Goal: Entertainment & Leisure: Consume media (video, audio)

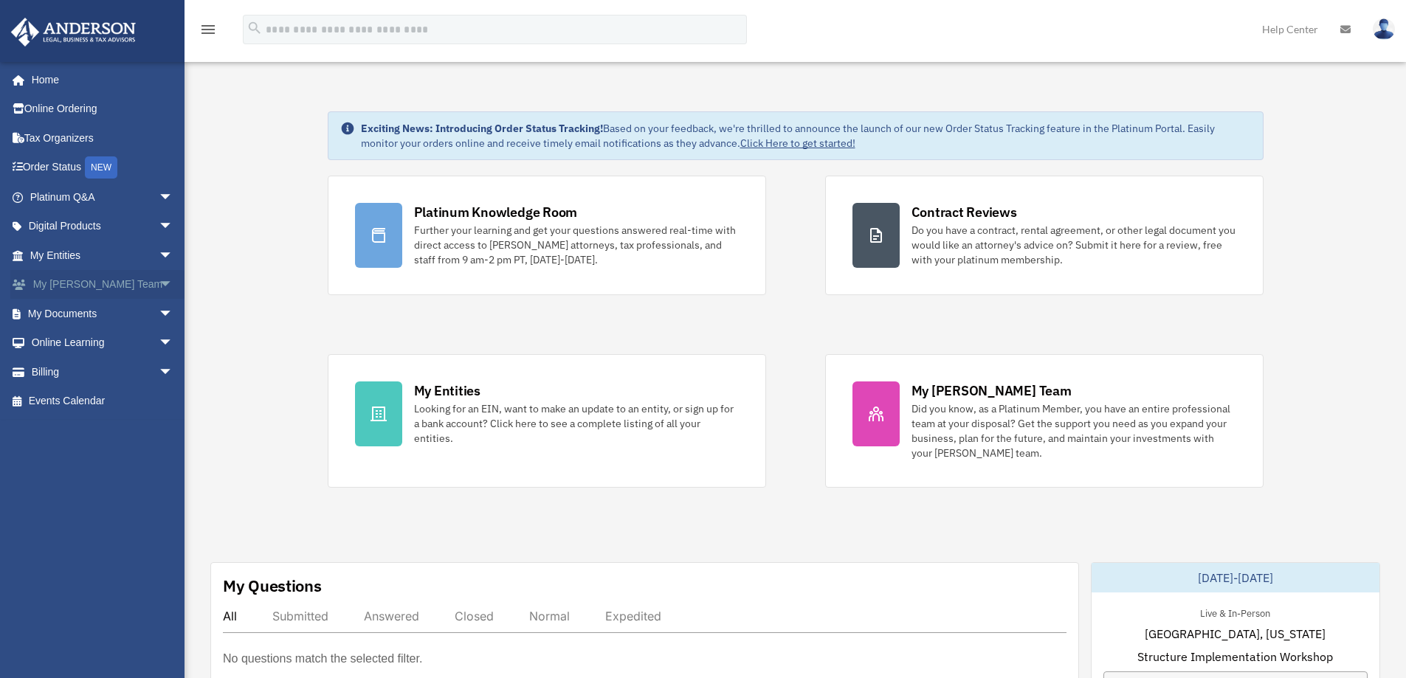
click at [159, 283] on span "arrow_drop_down" at bounding box center [174, 285] width 30 height 30
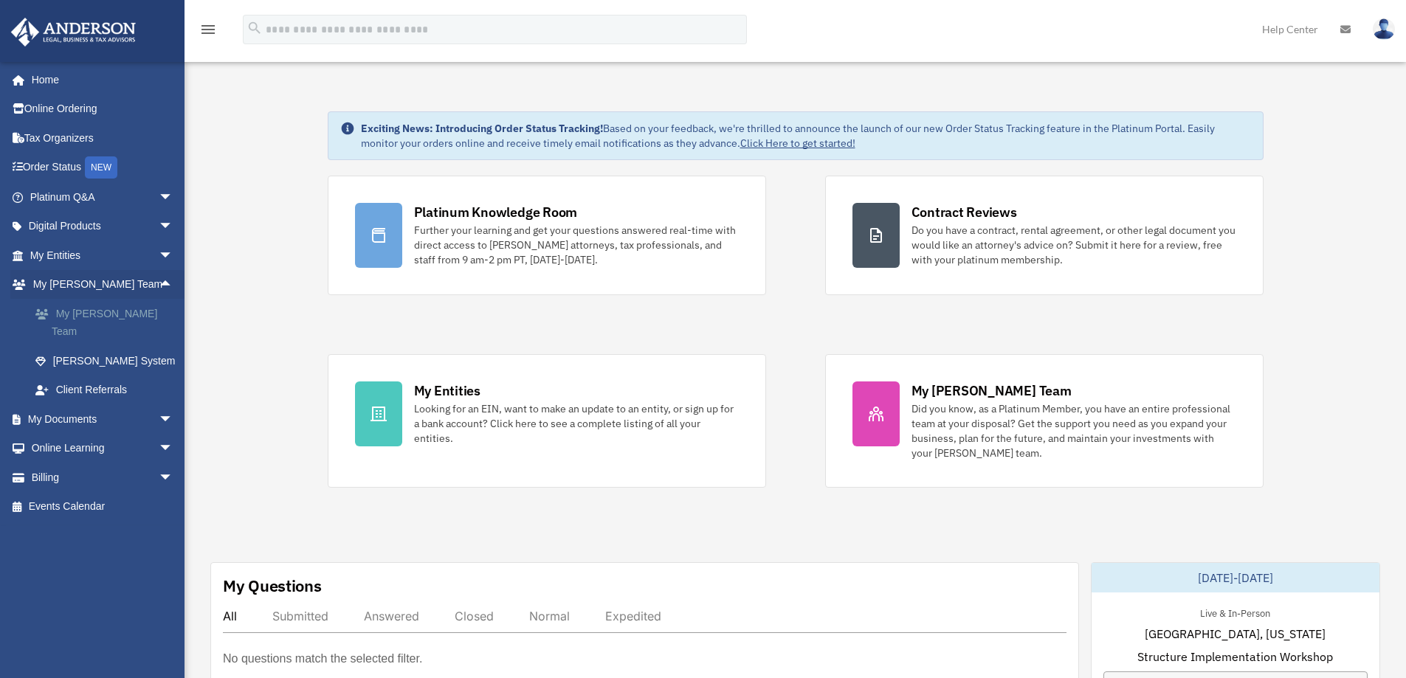
click at [124, 318] on link "My [PERSON_NAME] Team" at bounding box center [108, 322] width 175 height 47
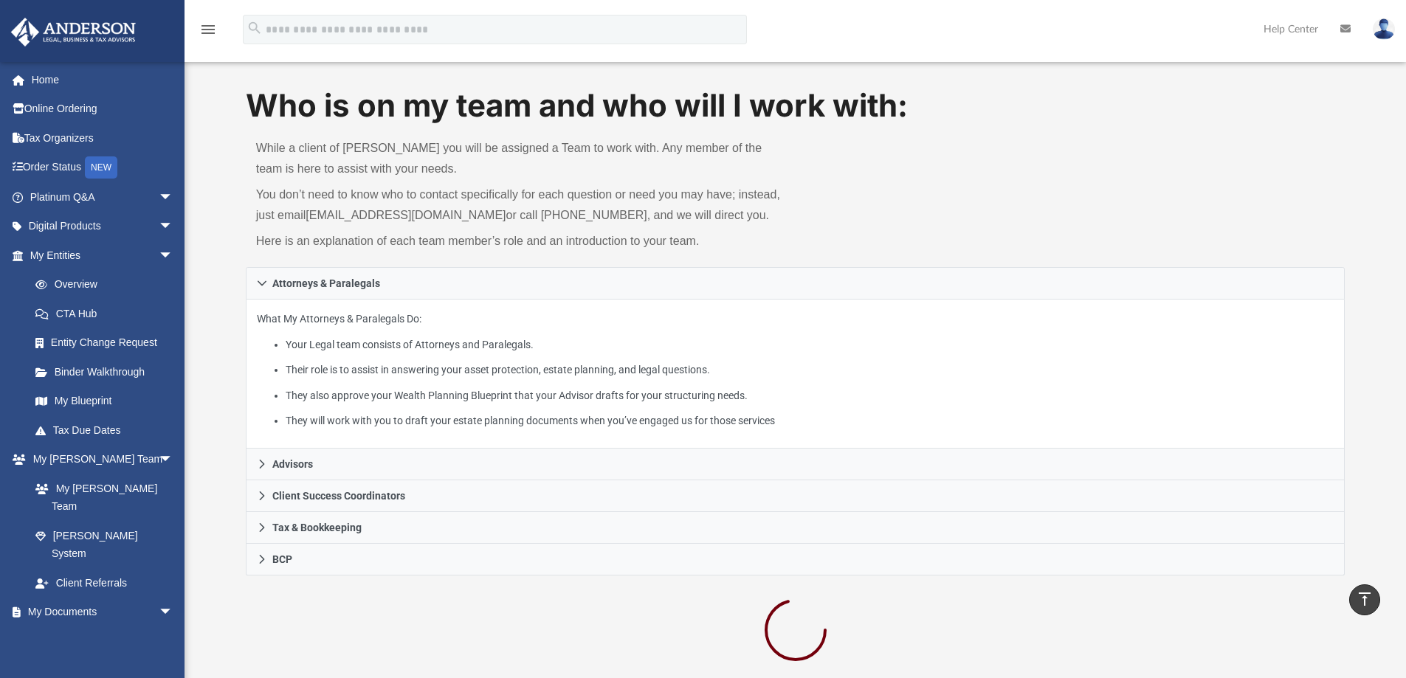
scroll to position [18, 0]
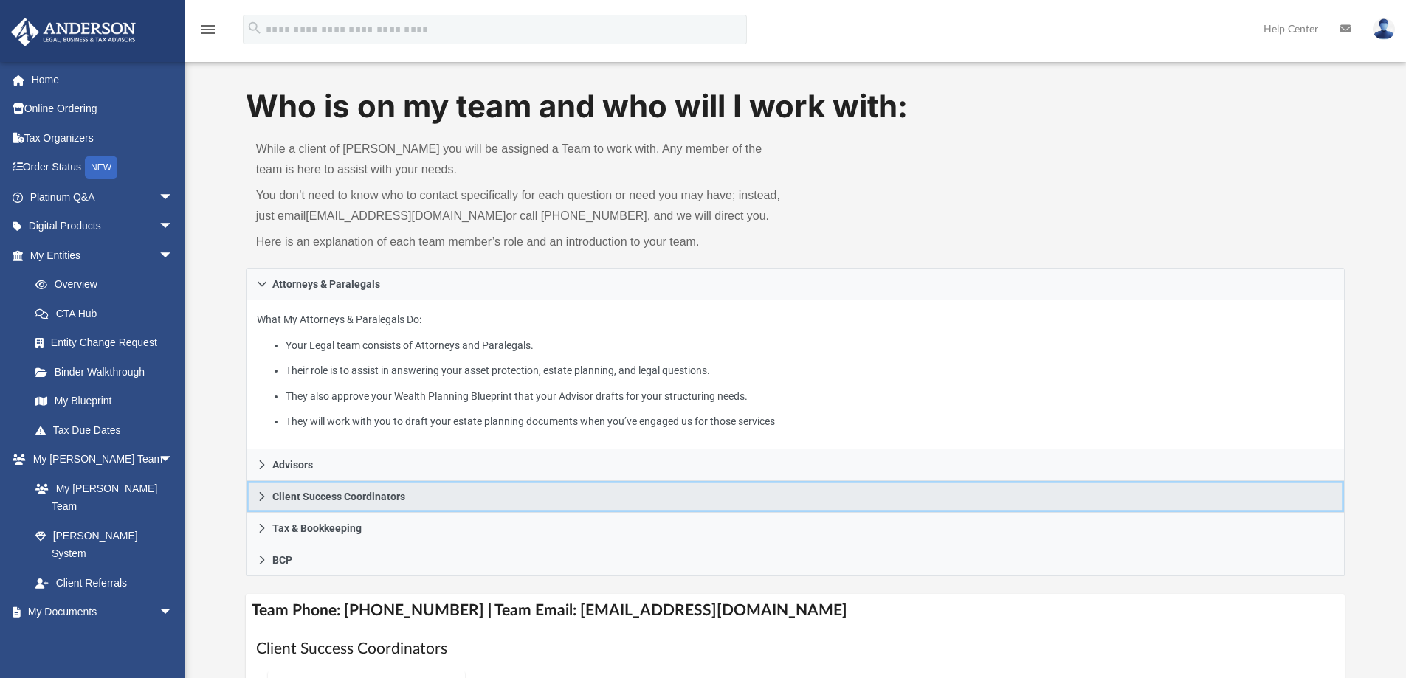
click at [314, 483] on link "Client Success Coordinators" at bounding box center [795, 497] width 1099 height 32
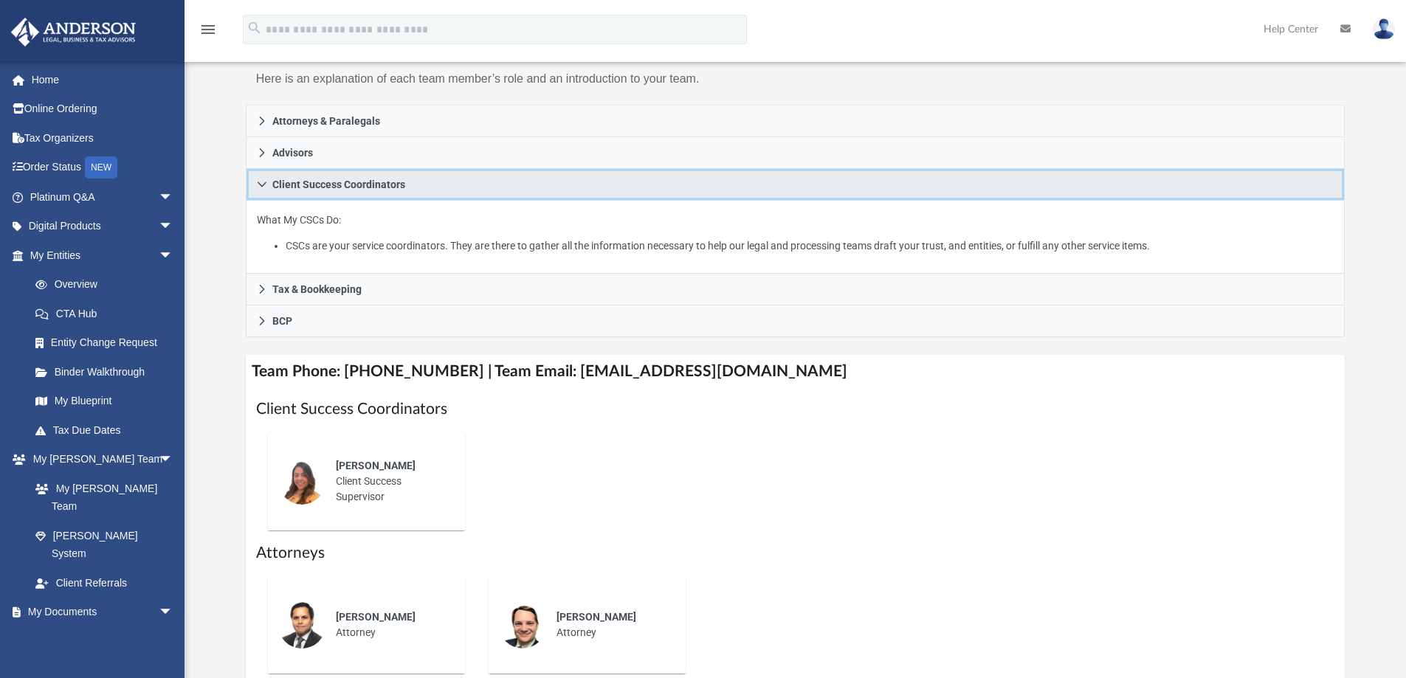
scroll to position [0, 0]
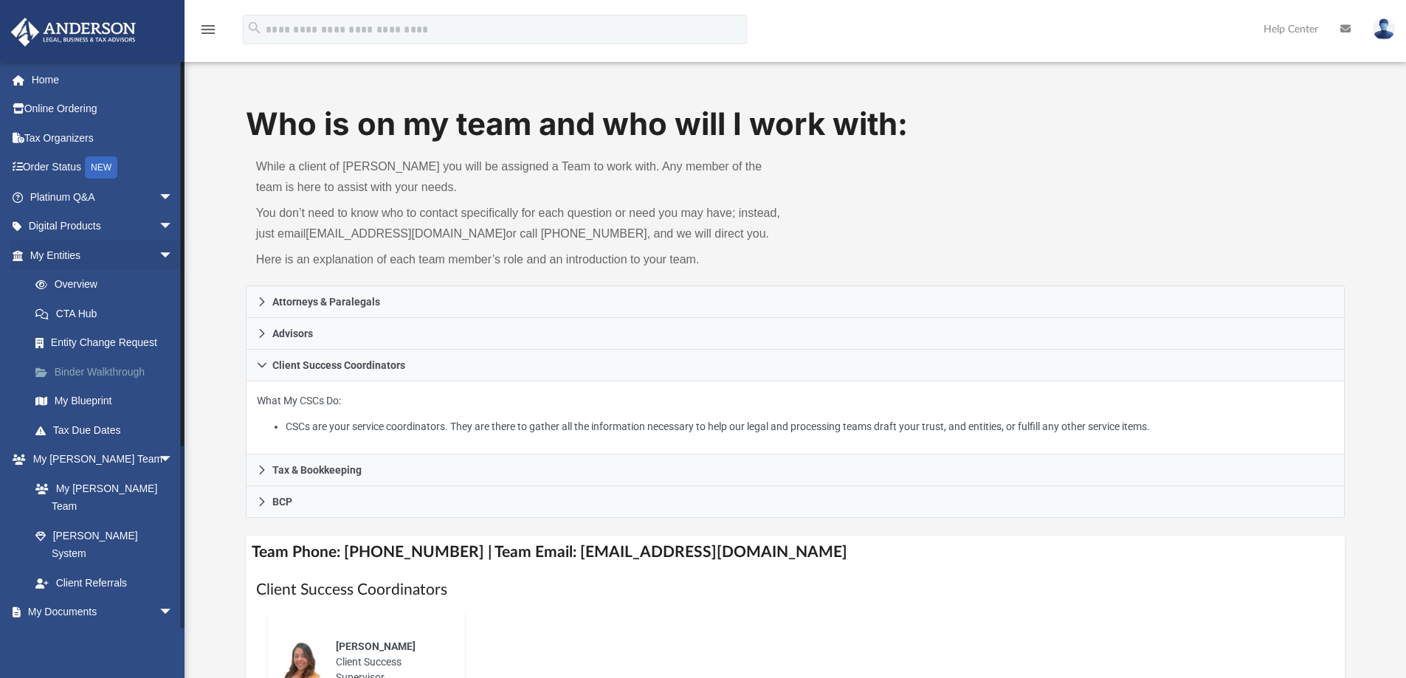
click at [80, 375] on link "Binder Walkthrough" at bounding box center [108, 372] width 175 height 30
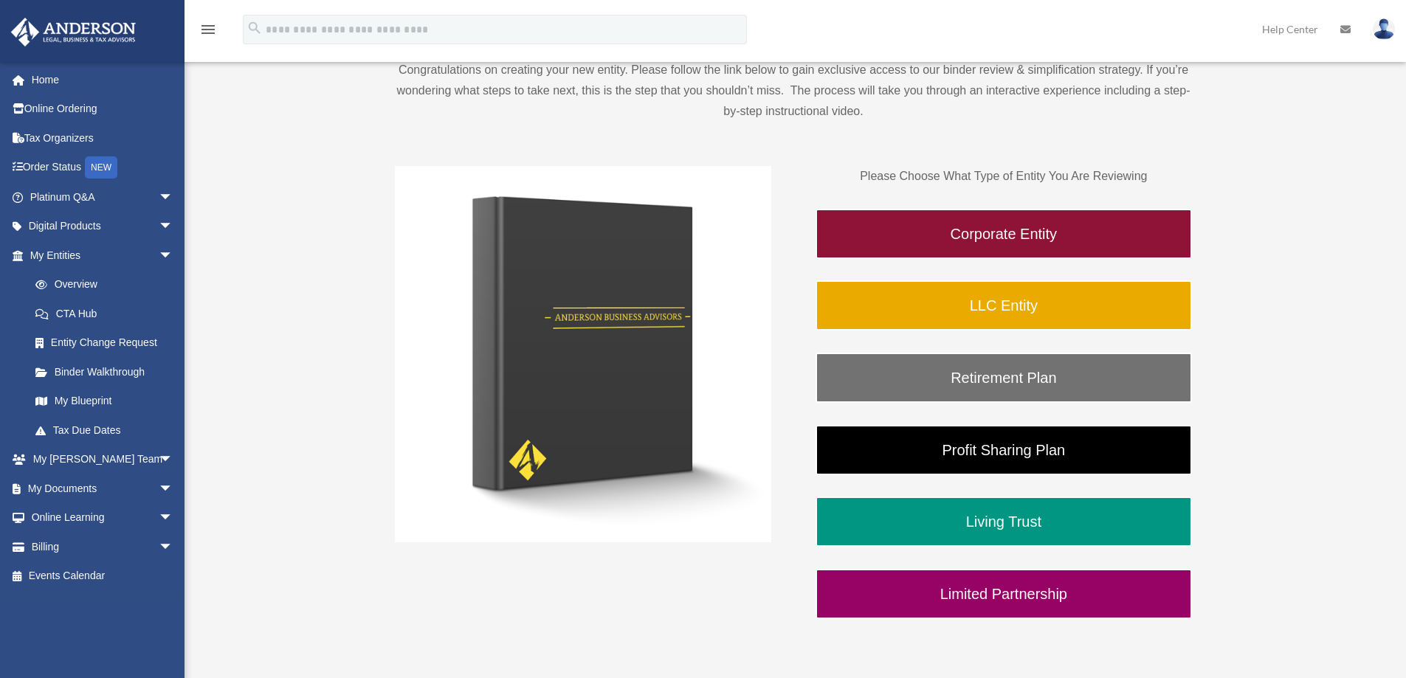
scroll to position [164, 0]
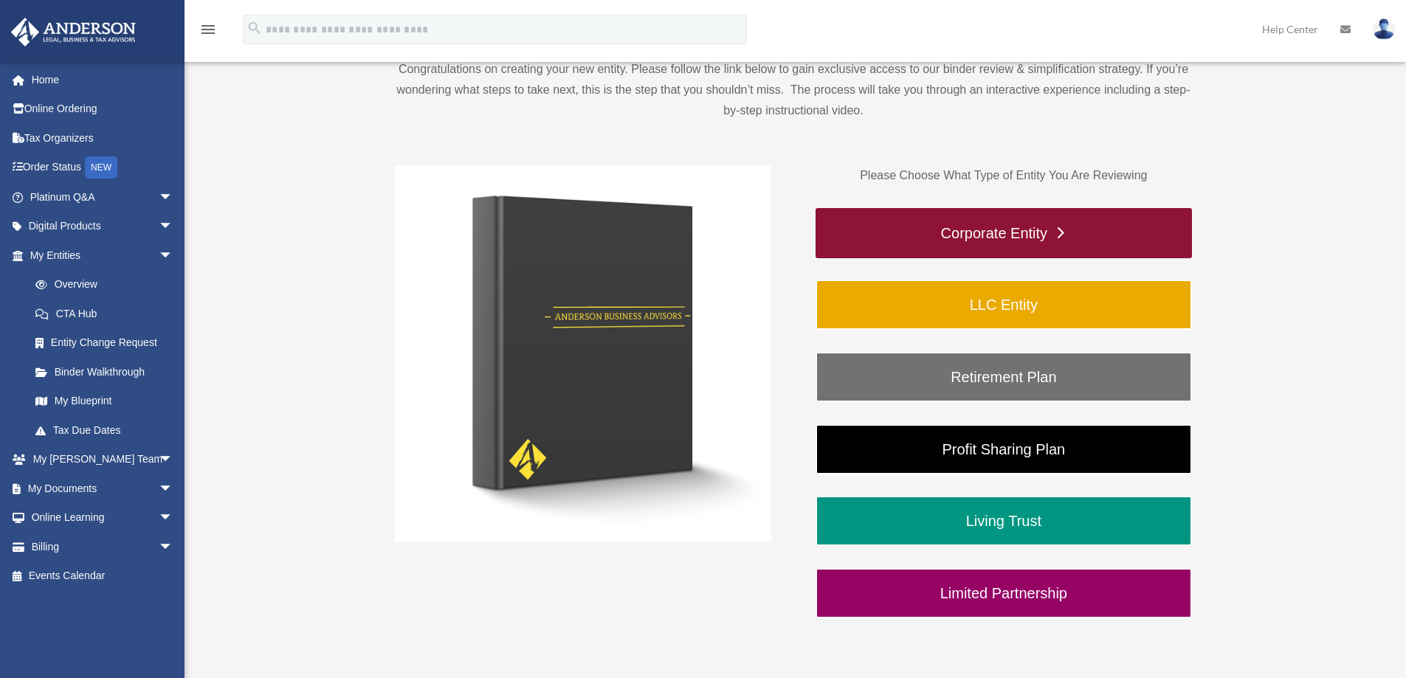
click at [954, 238] on link "Corporate Entity" at bounding box center [1003, 233] width 376 height 50
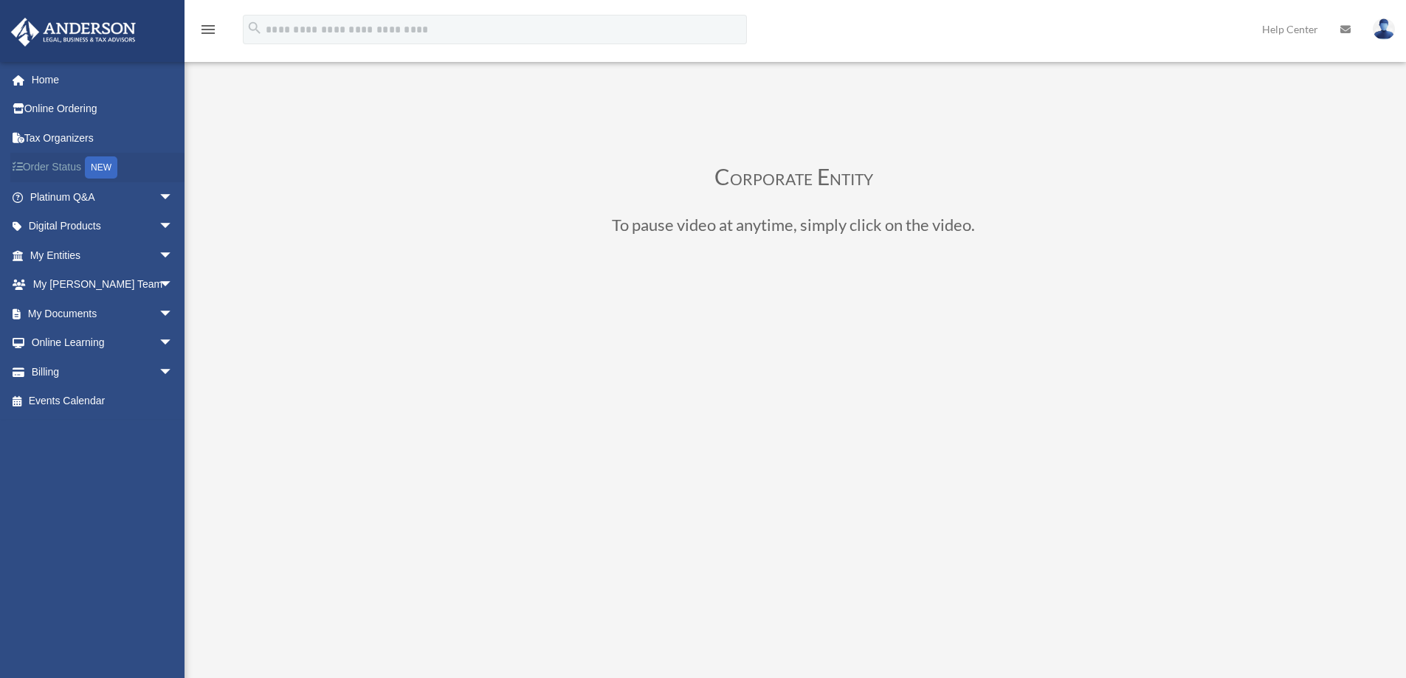
click at [63, 163] on link "Order Status NEW" at bounding box center [102, 168] width 185 height 30
click at [73, 103] on link "Online Ordering" at bounding box center [102, 109] width 185 height 30
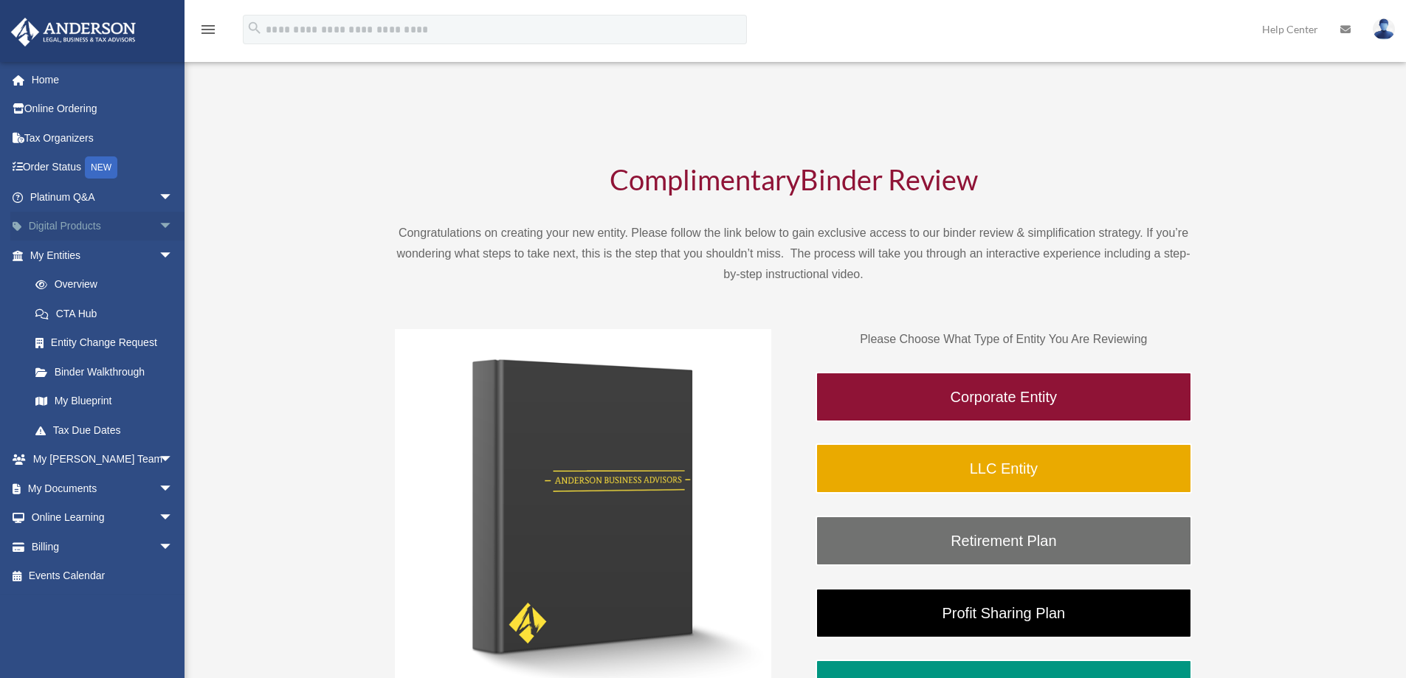
scroll to position [164, 0]
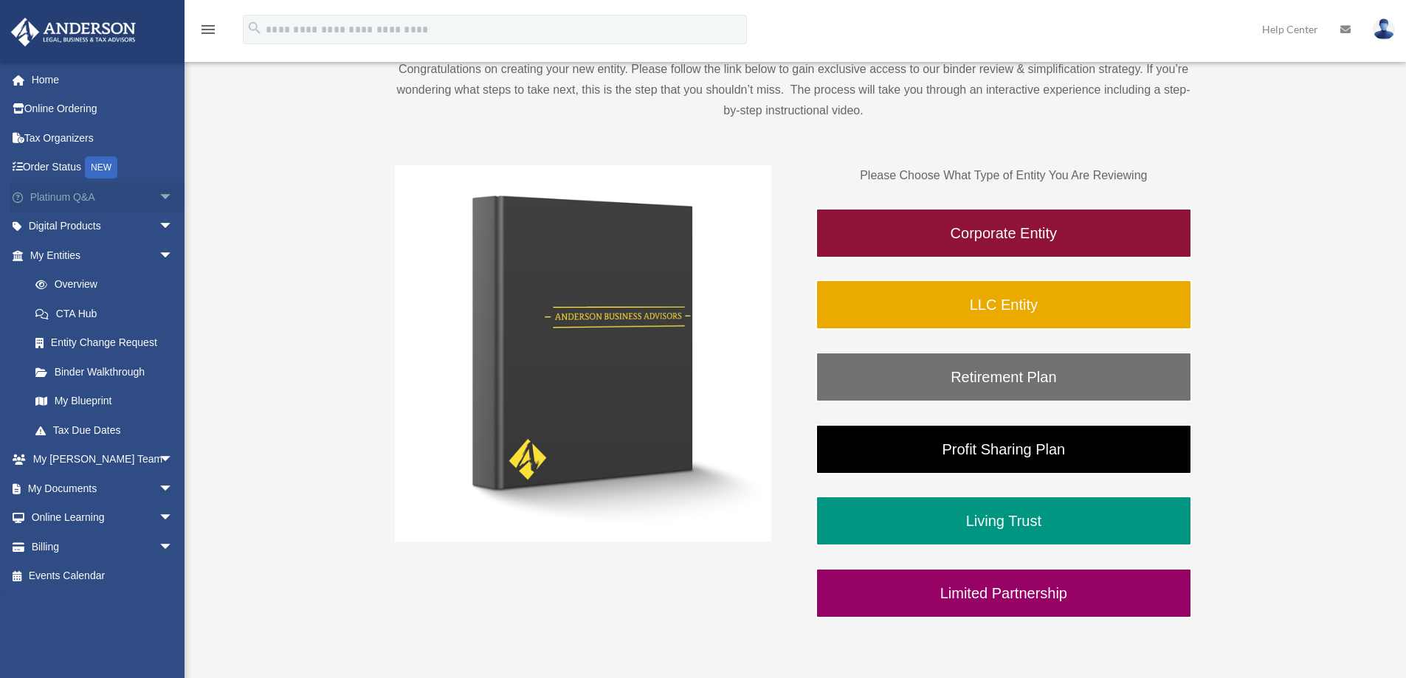
click at [162, 200] on span "arrow_drop_down" at bounding box center [174, 197] width 30 height 30
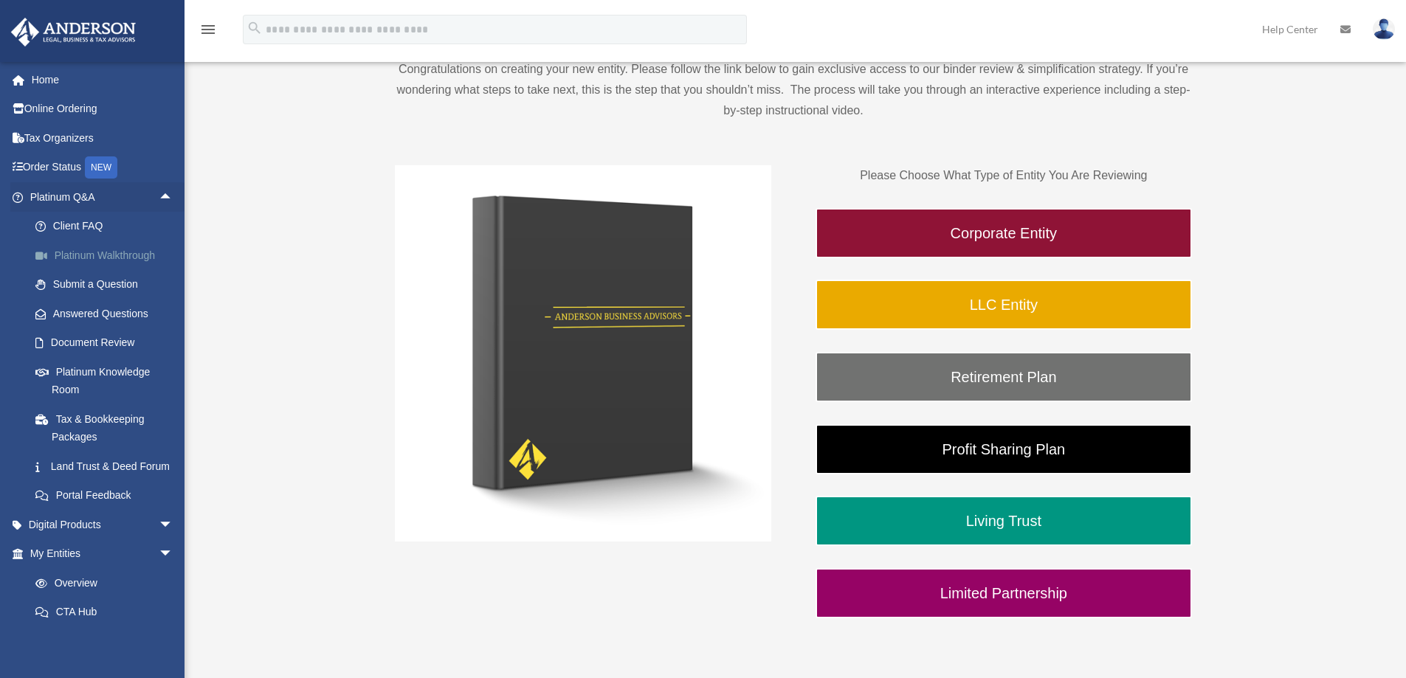
click at [81, 249] on link "Platinum Walkthrough" at bounding box center [108, 256] width 175 height 30
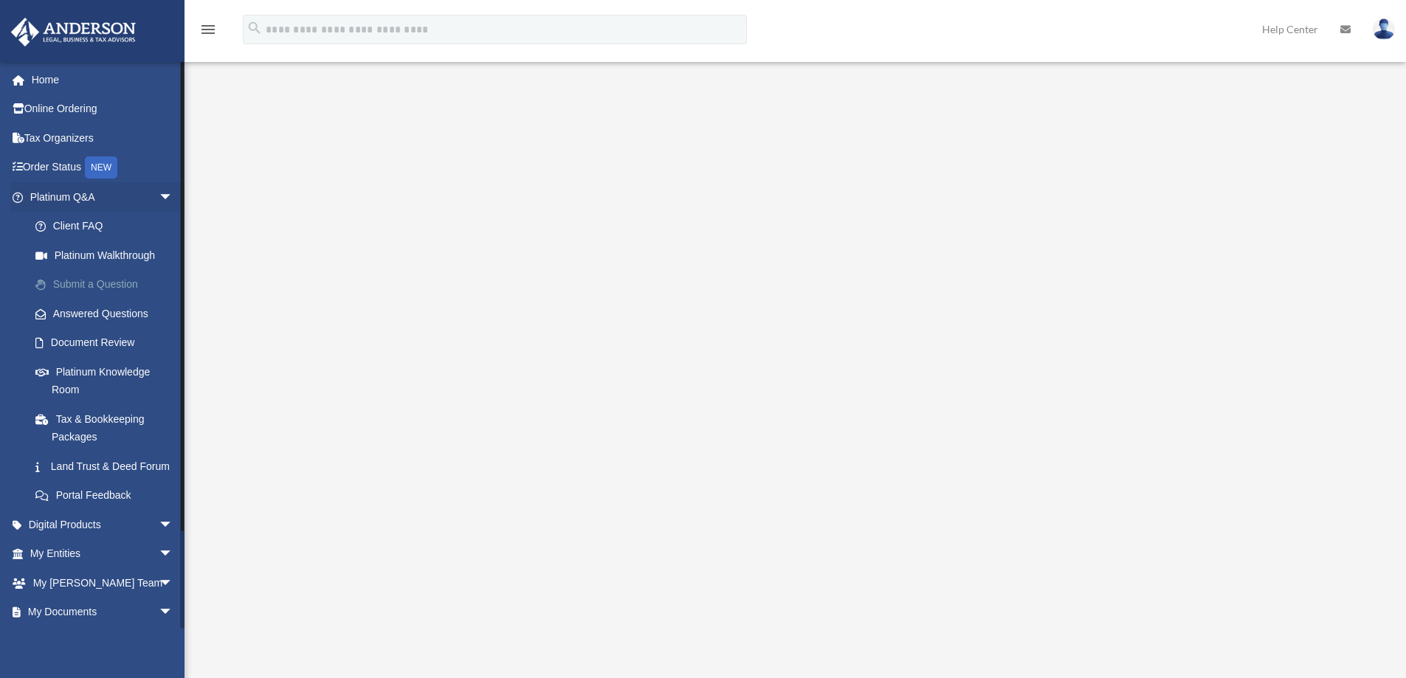
click at [81, 284] on link "Submit a Question" at bounding box center [108, 285] width 175 height 30
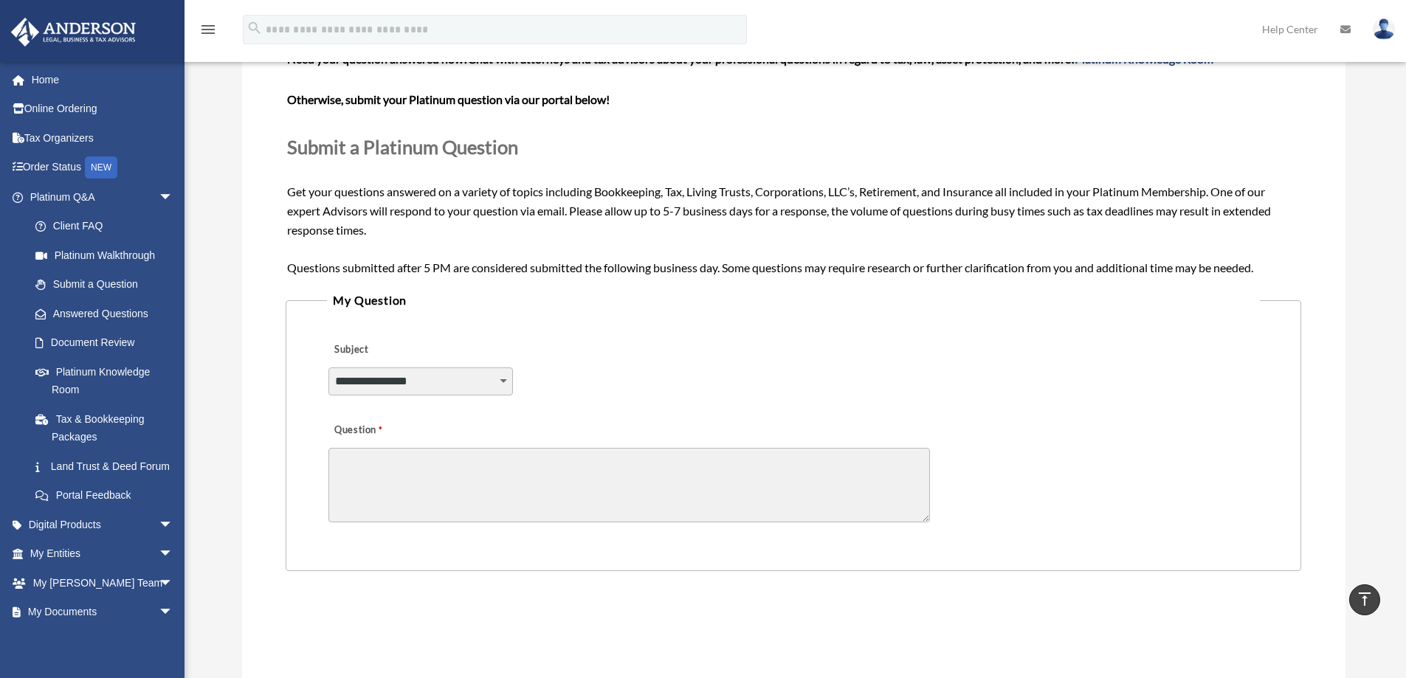
scroll to position [127, 0]
click at [159, 536] on span "arrow_drop_down" at bounding box center [174, 525] width 30 height 30
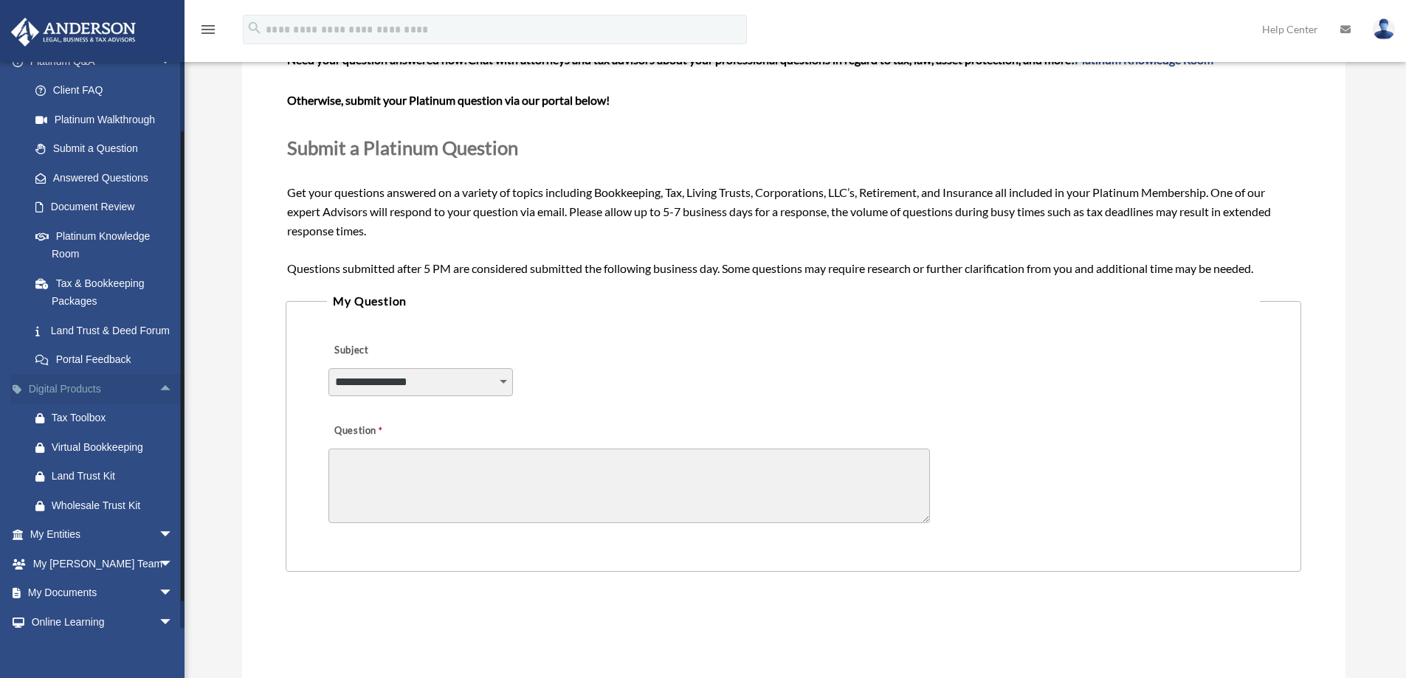
scroll to position [224, 0]
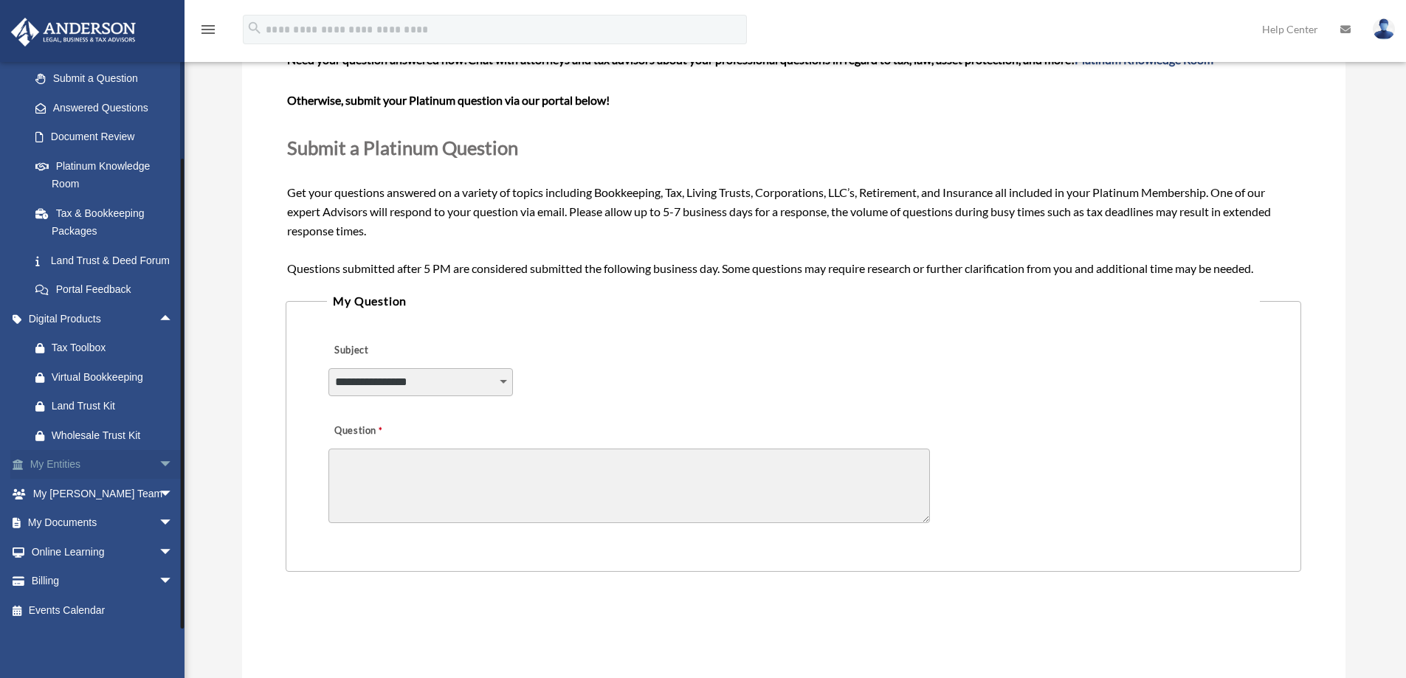
click at [159, 466] on span "arrow_drop_down" at bounding box center [174, 465] width 30 height 30
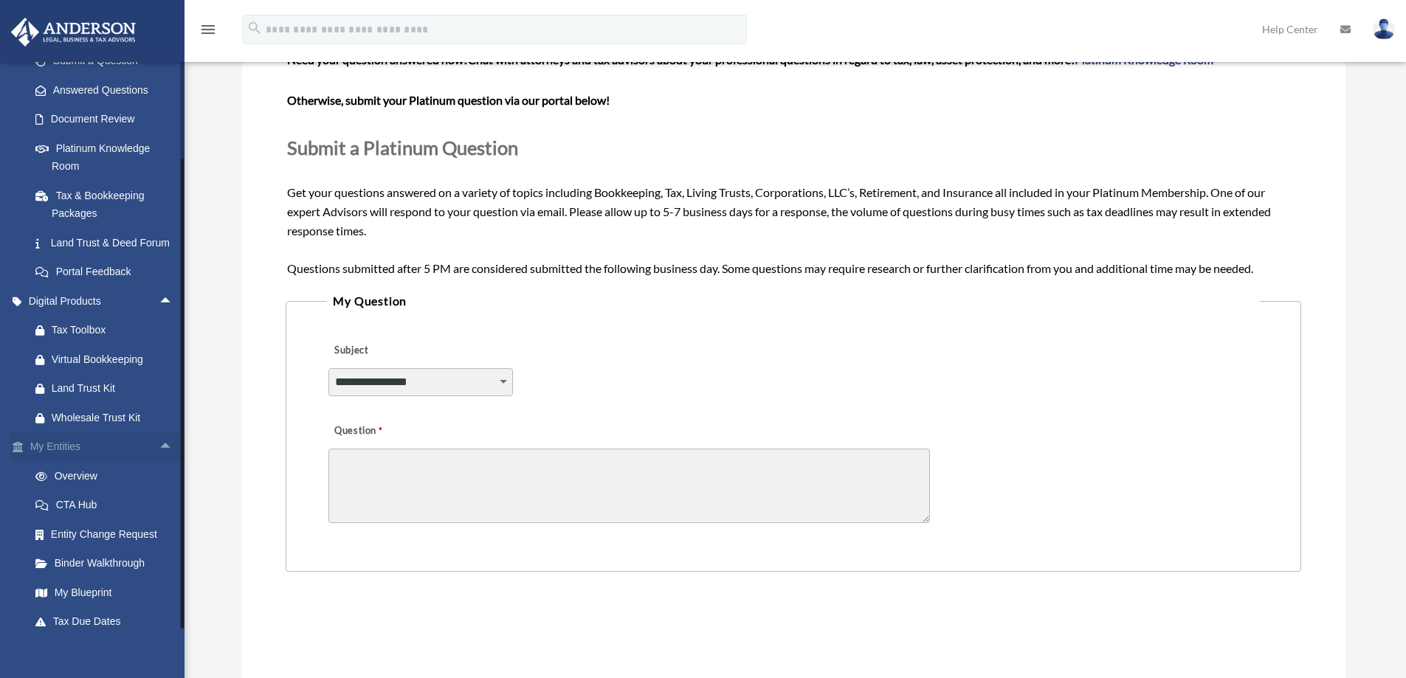
click at [159, 463] on span "arrow_drop_up" at bounding box center [174, 447] width 30 height 30
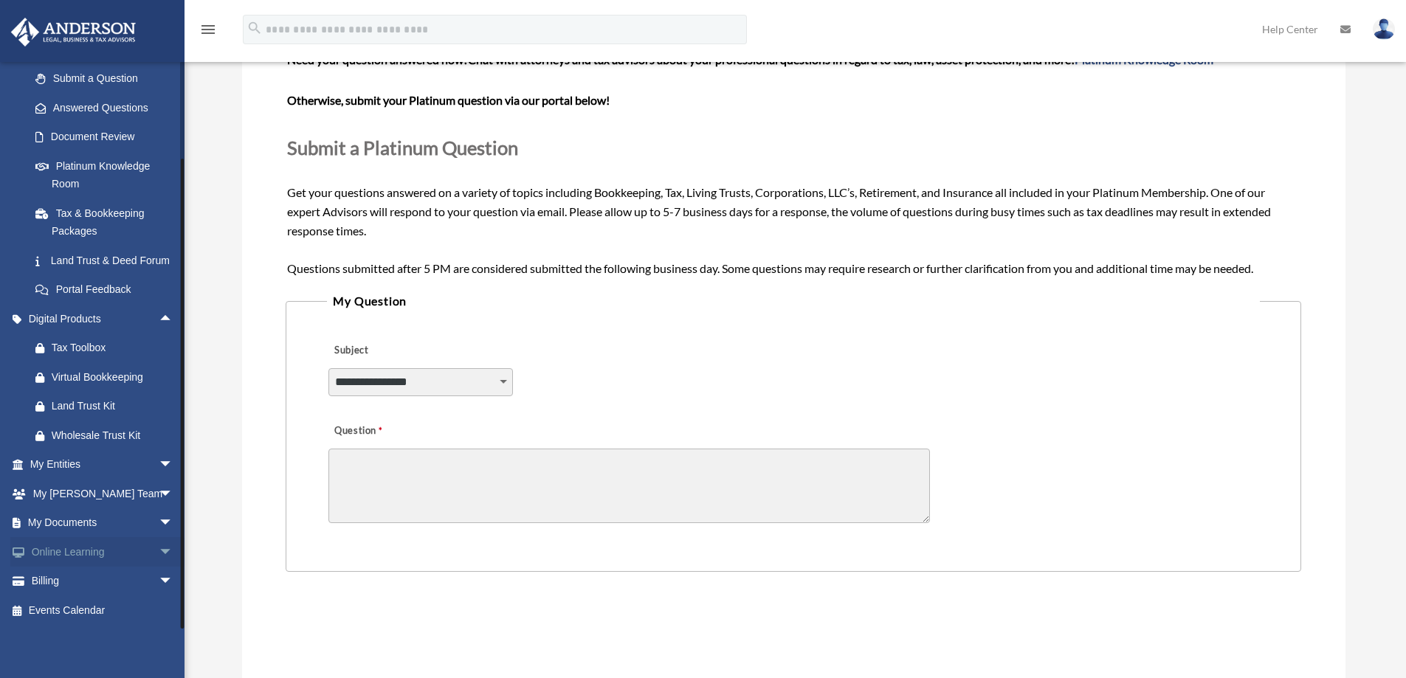
click at [125, 544] on link "Online Learning arrow_drop_down" at bounding box center [102, 552] width 185 height 30
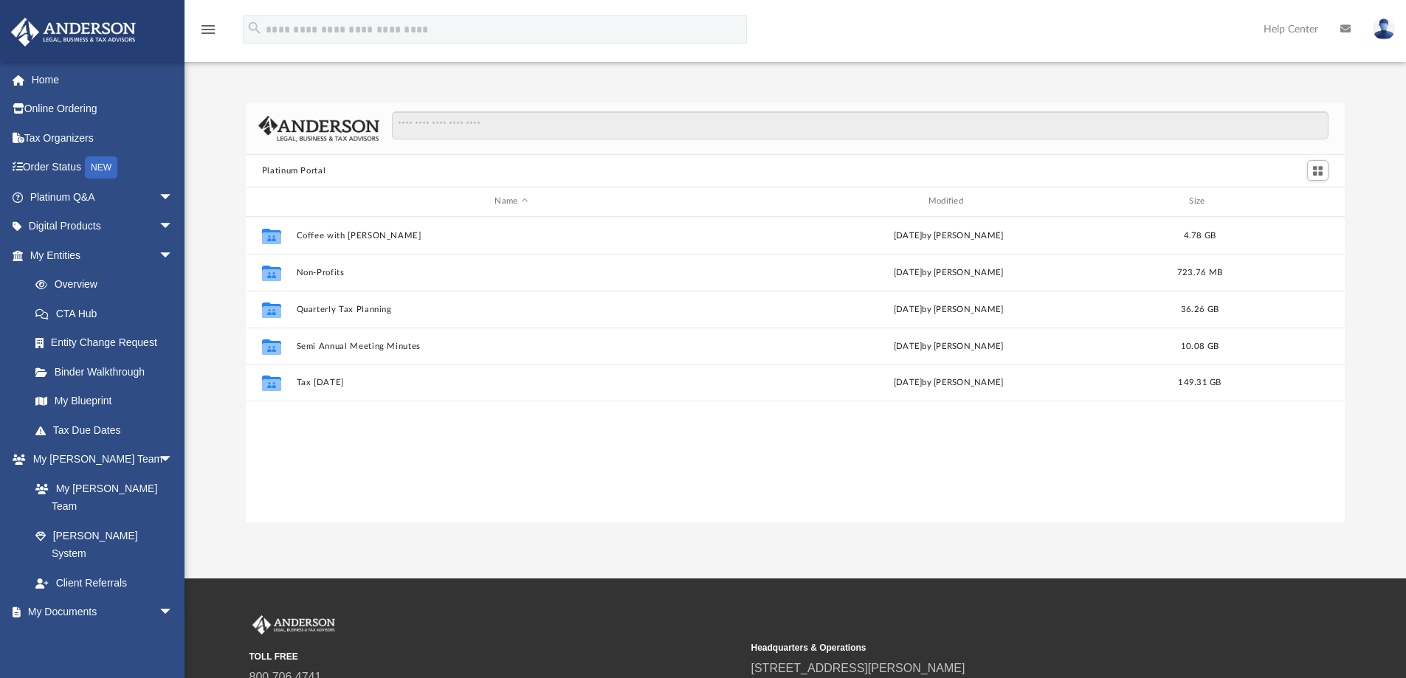
scroll to position [325, 1088]
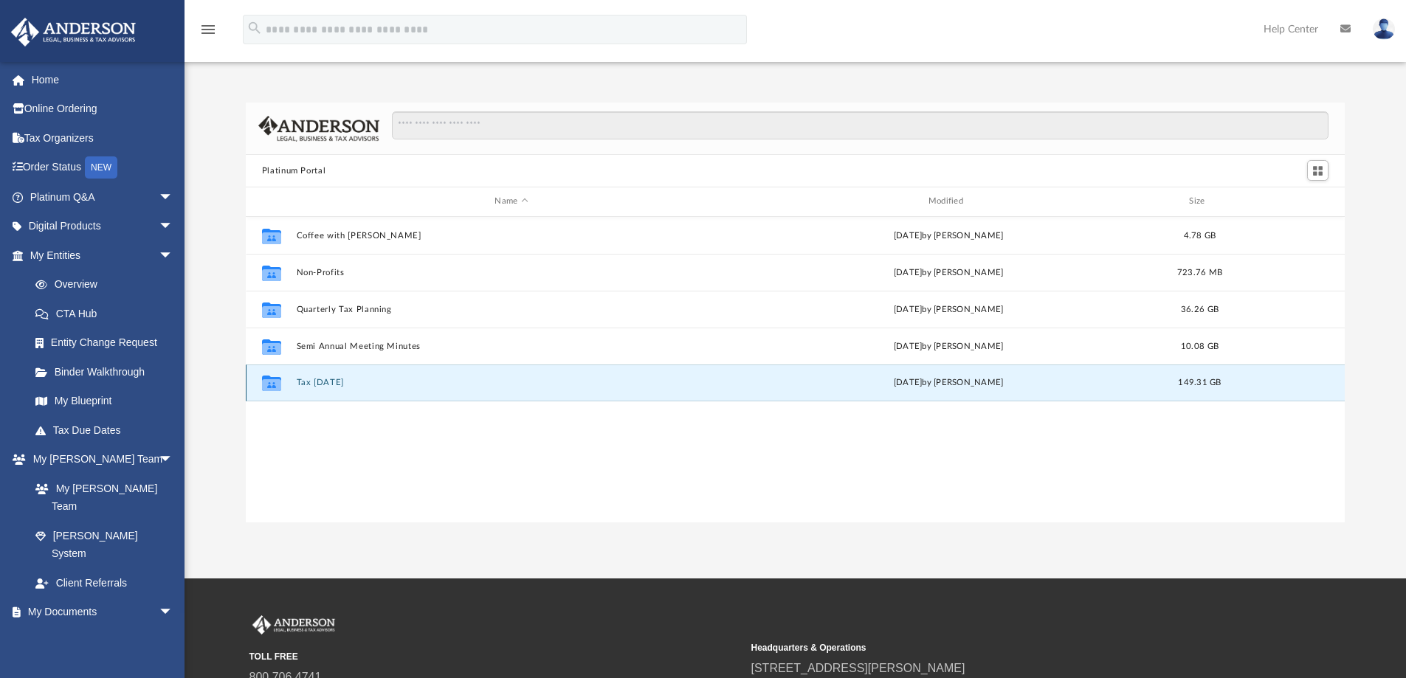
click at [314, 383] on button "Tax [DATE]" at bounding box center [511, 383] width 430 height 10
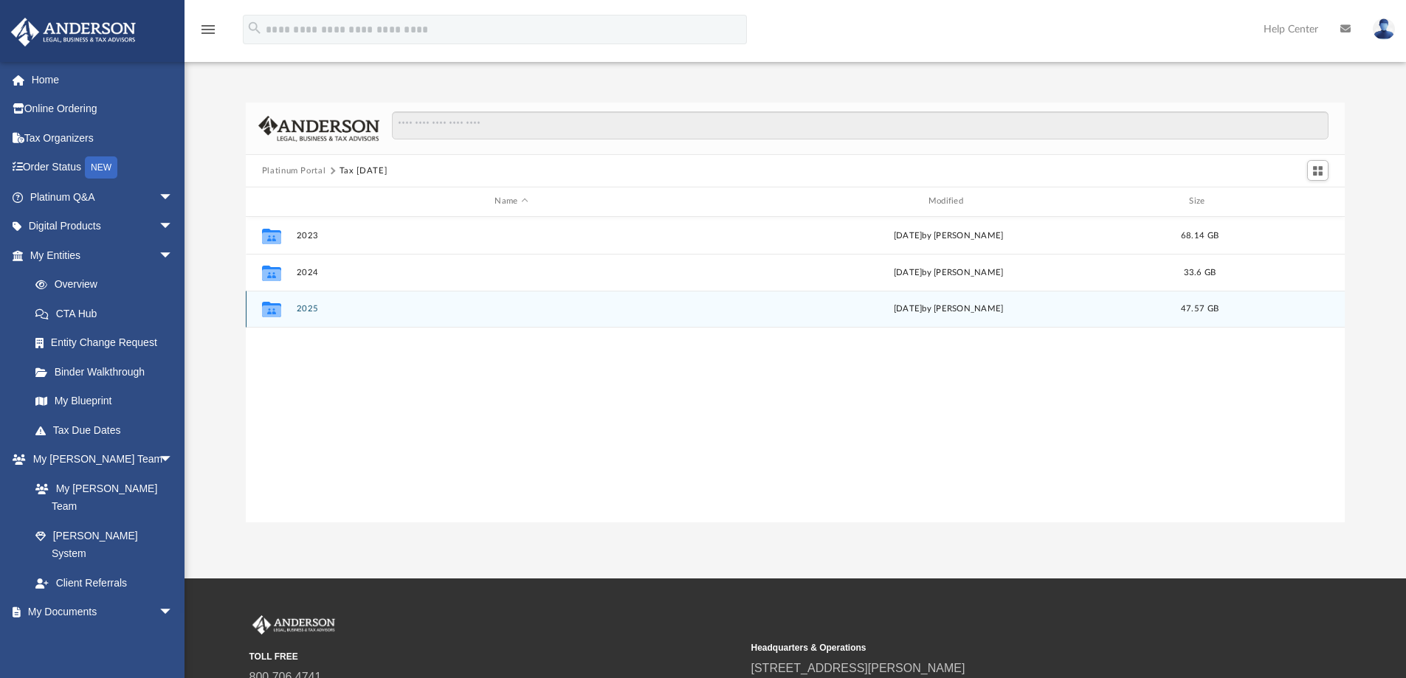
click at [291, 305] on div "Collaborated Folder 2025 yesterday by Zyan Treadwell 47.57 GB" at bounding box center [795, 309] width 1099 height 37
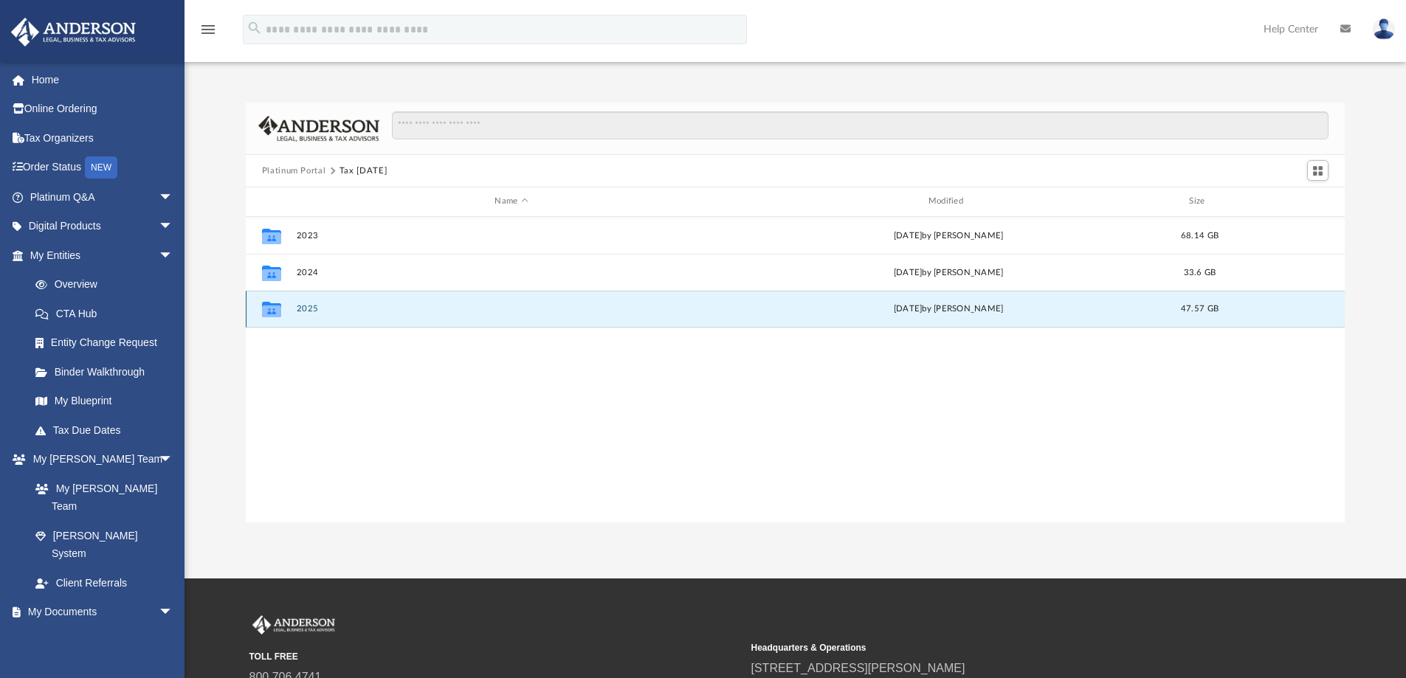
click at [291, 305] on div "Collaborated Folder 2025 yesterday by Zyan Treadwell 47.57 GB" at bounding box center [795, 309] width 1099 height 37
click at [273, 305] on icon "grid" at bounding box center [271, 309] width 19 height 15
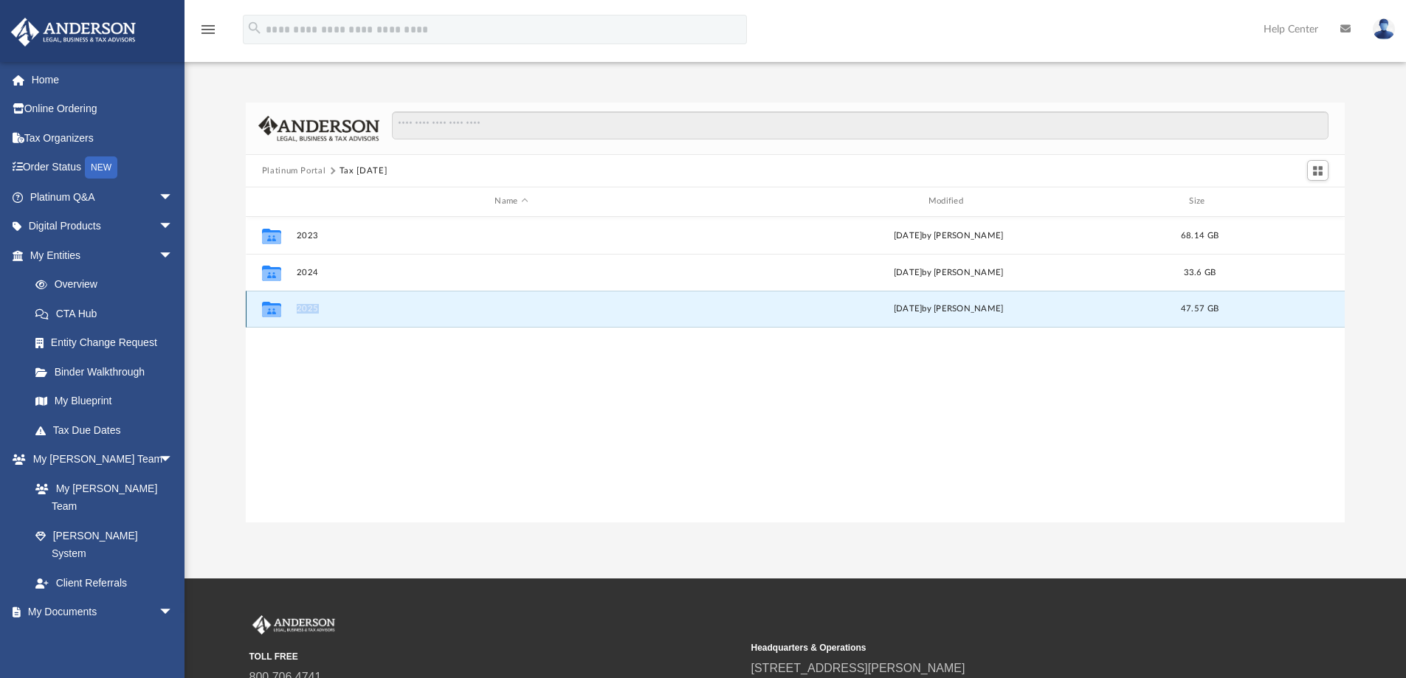
click at [477, 319] on div "Collaborated Folder 2025 yesterday by Zyan Treadwell 47.57 GB" at bounding box center [795, 309] width 1099 height 37
click at [935, 314] on div "yesterday by Zyan Treadwell" at bounding box center [948, 309] width 430 height 13
click at [306, 307] on button "2025" at bounding box center [511, 309] width 430 height 10
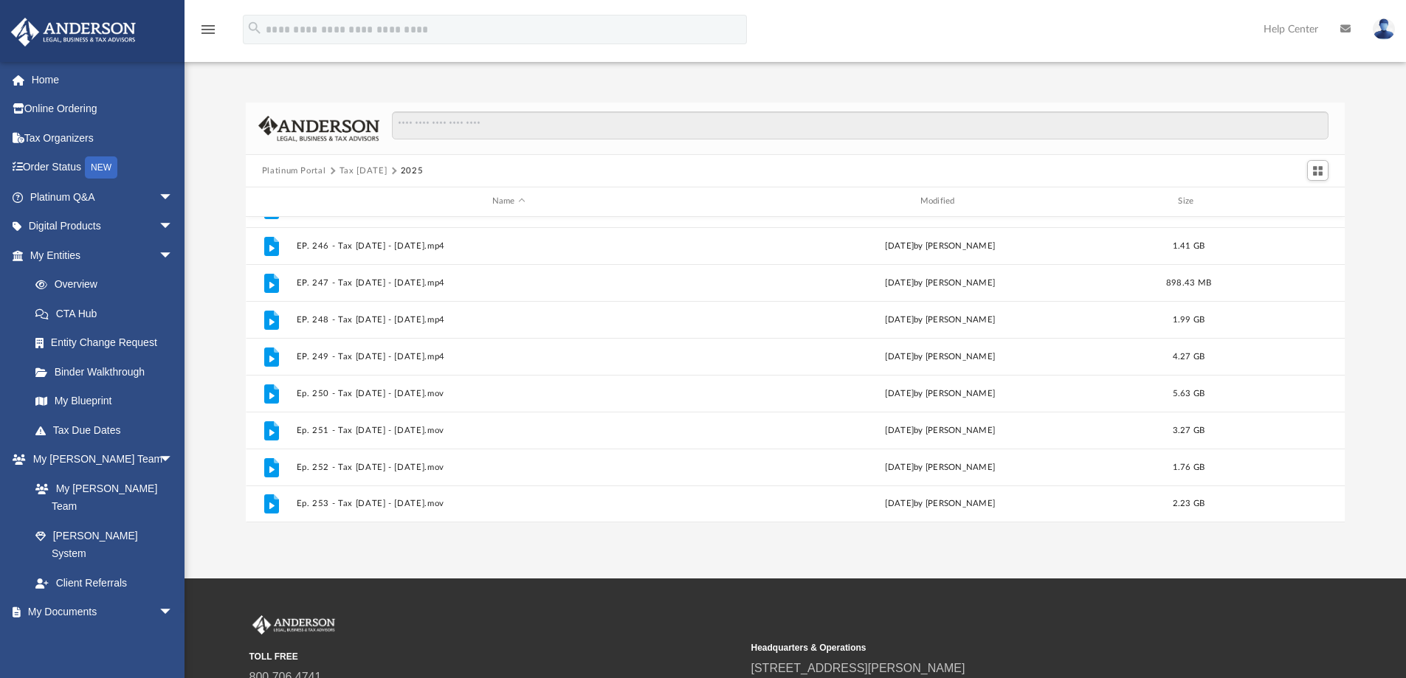
scroll to position [165, 0]
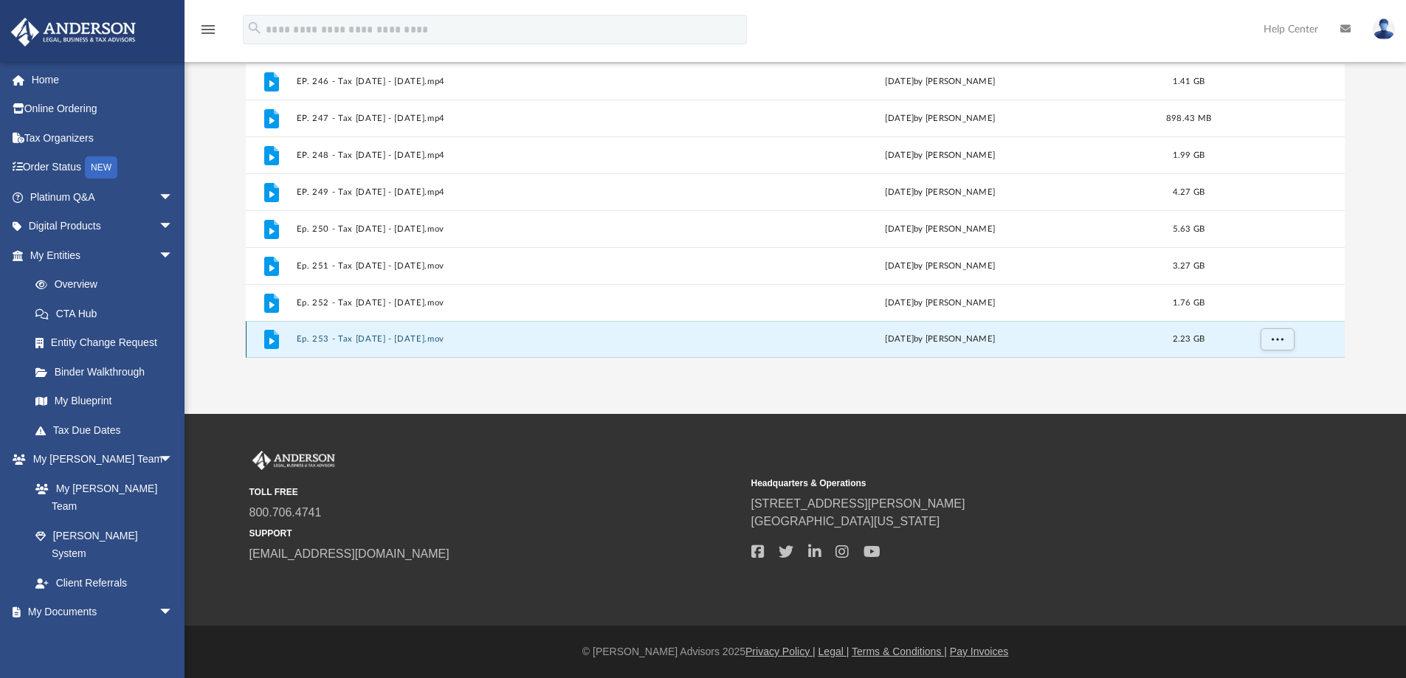
click at [361, 341] on button "Ep. 253 - Tax Tuesday - September 23rd, 2025.mov" at bounding box center [508, 339] width 425 height 10
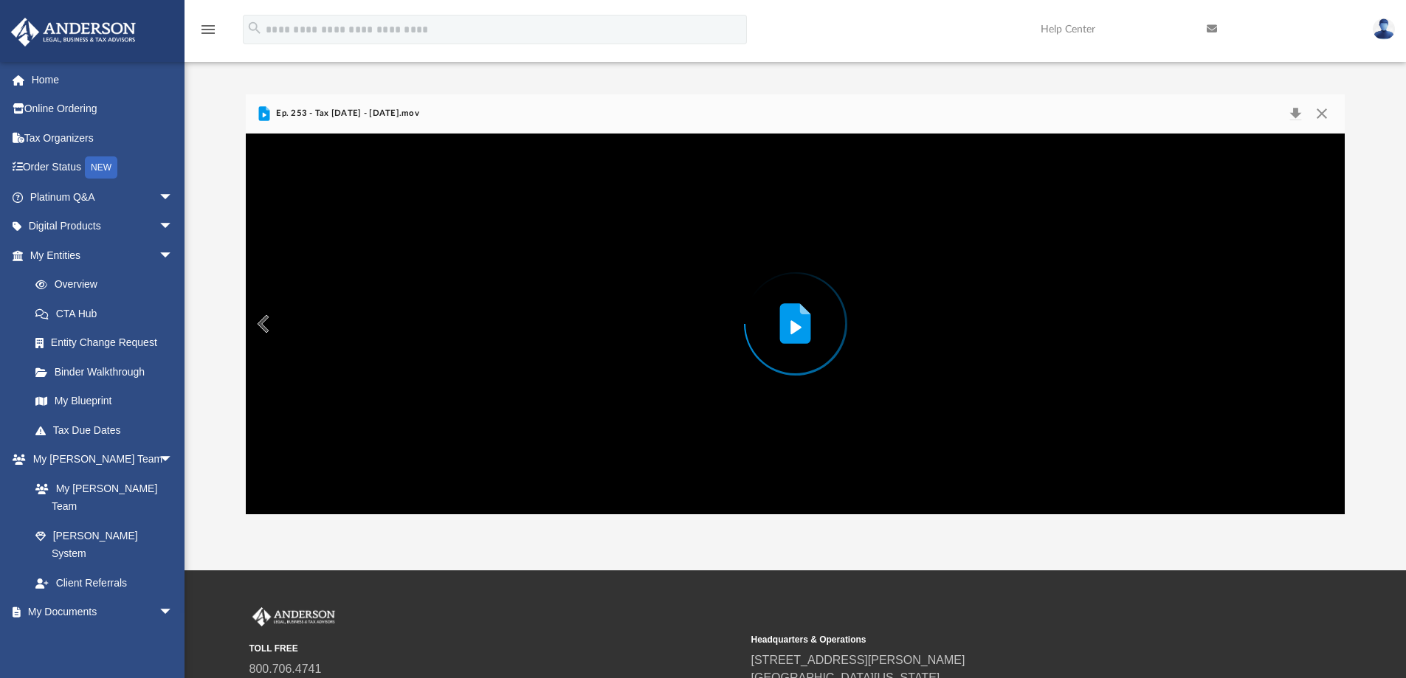
scroll to position [4, 0]
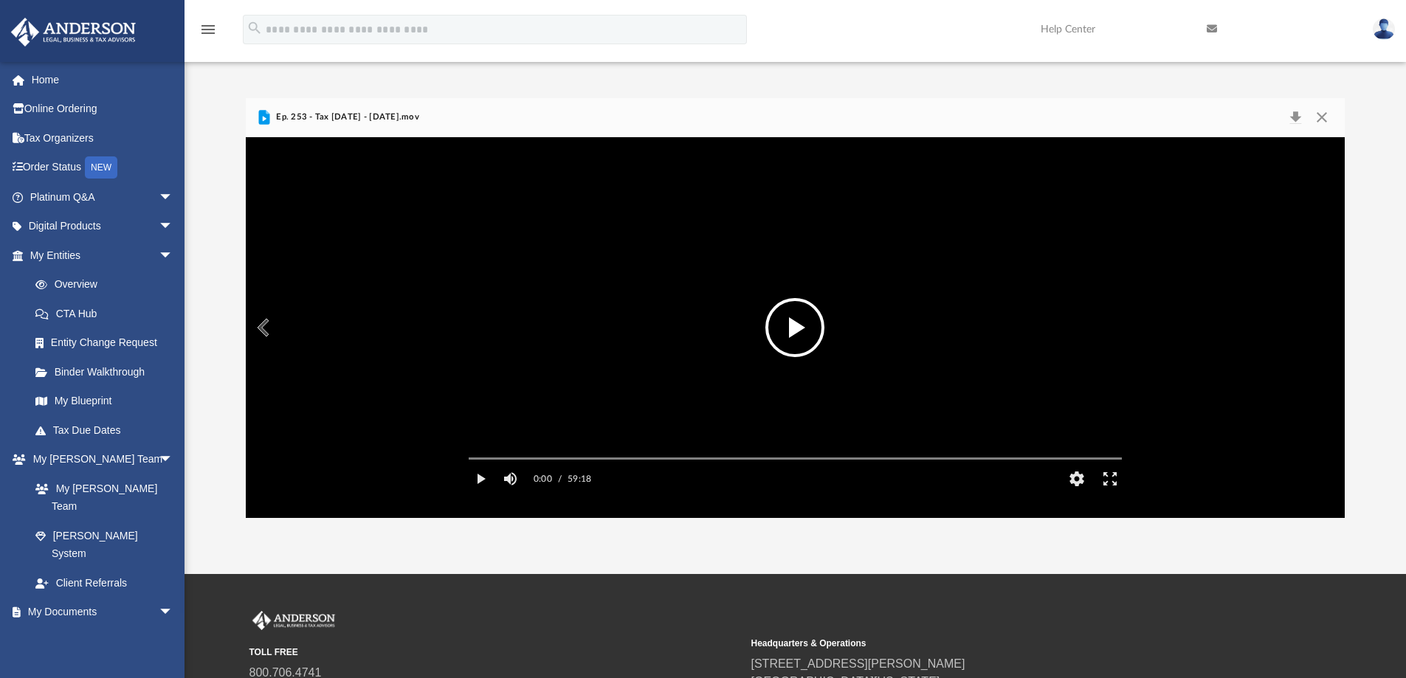
click at [801, 338] on button "File preview" at bounding box center [794, 327] width 59 height 59
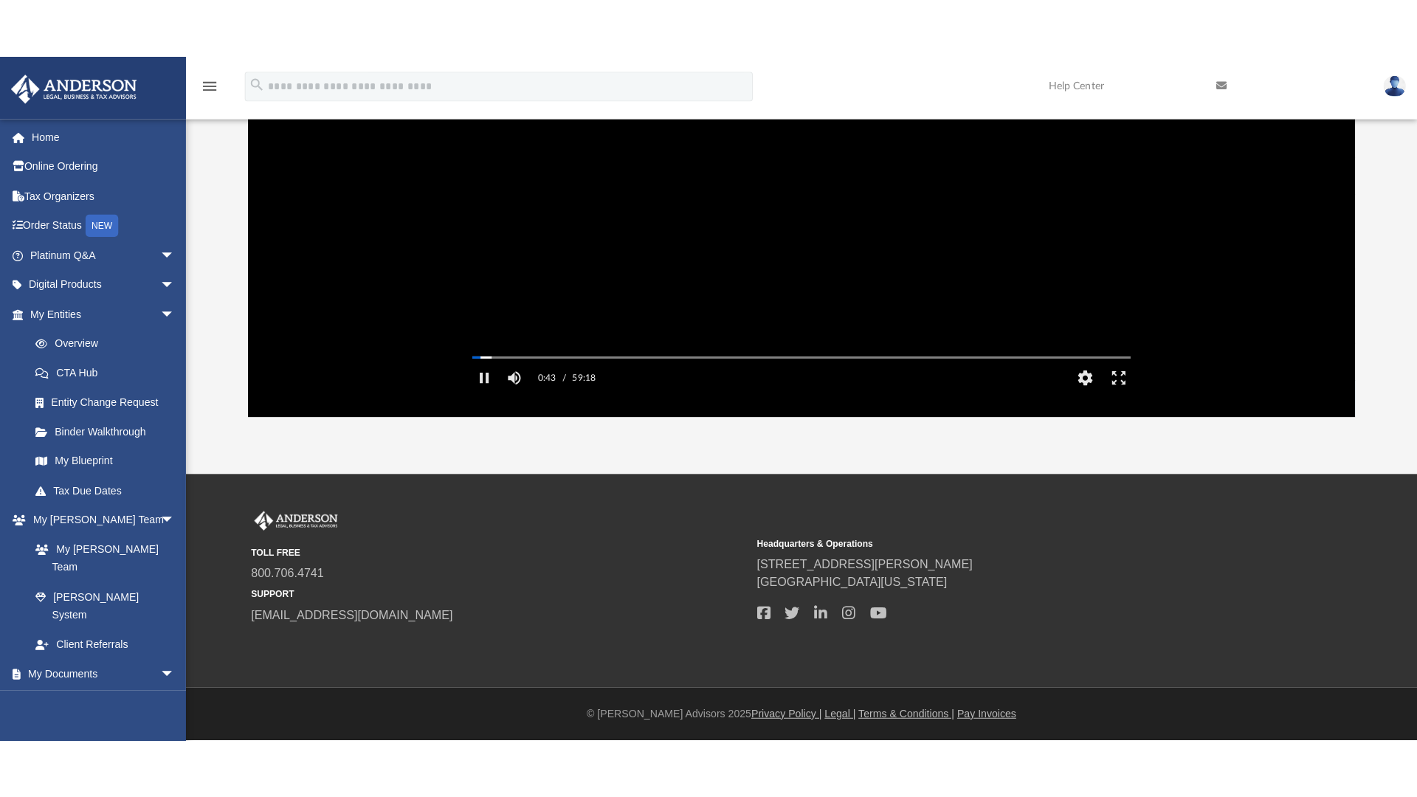
scroll to position [0, 0]
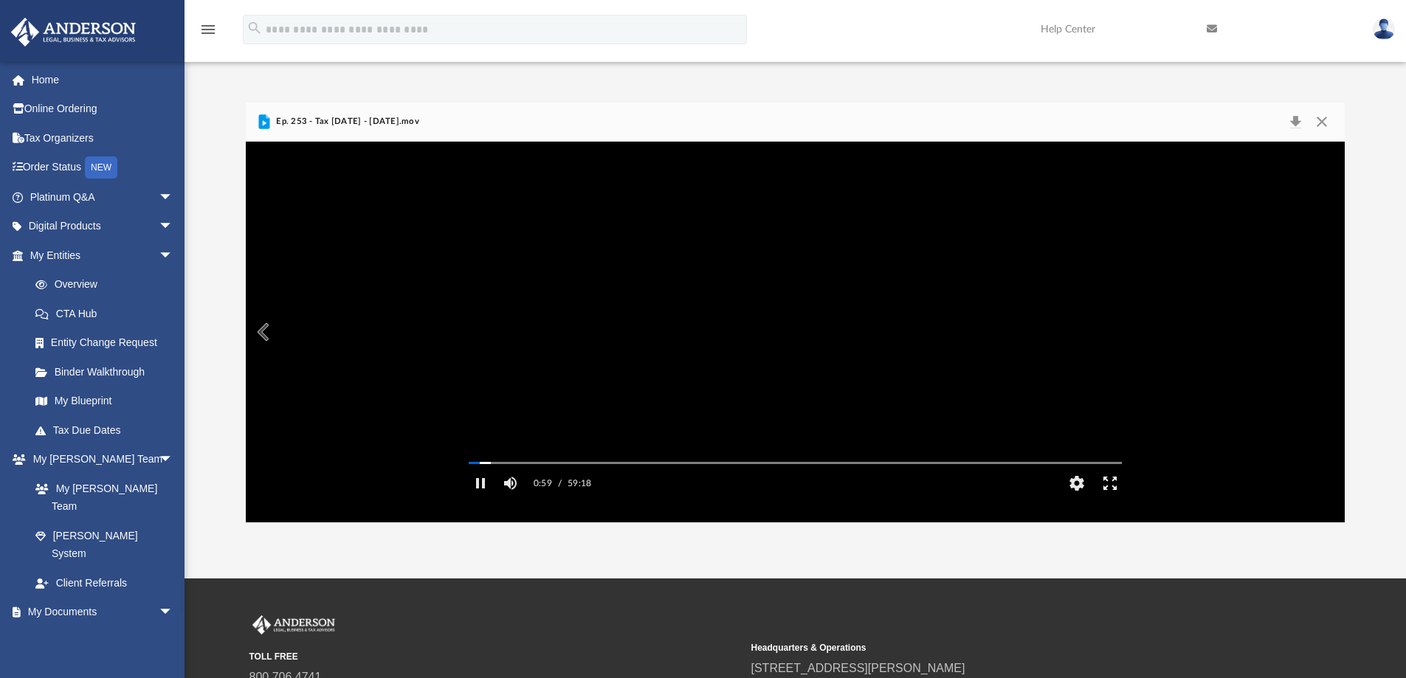
click at [1112, 498] on button "Enter fullscreen" at bounding box center [1109, 484] width 33 height 30
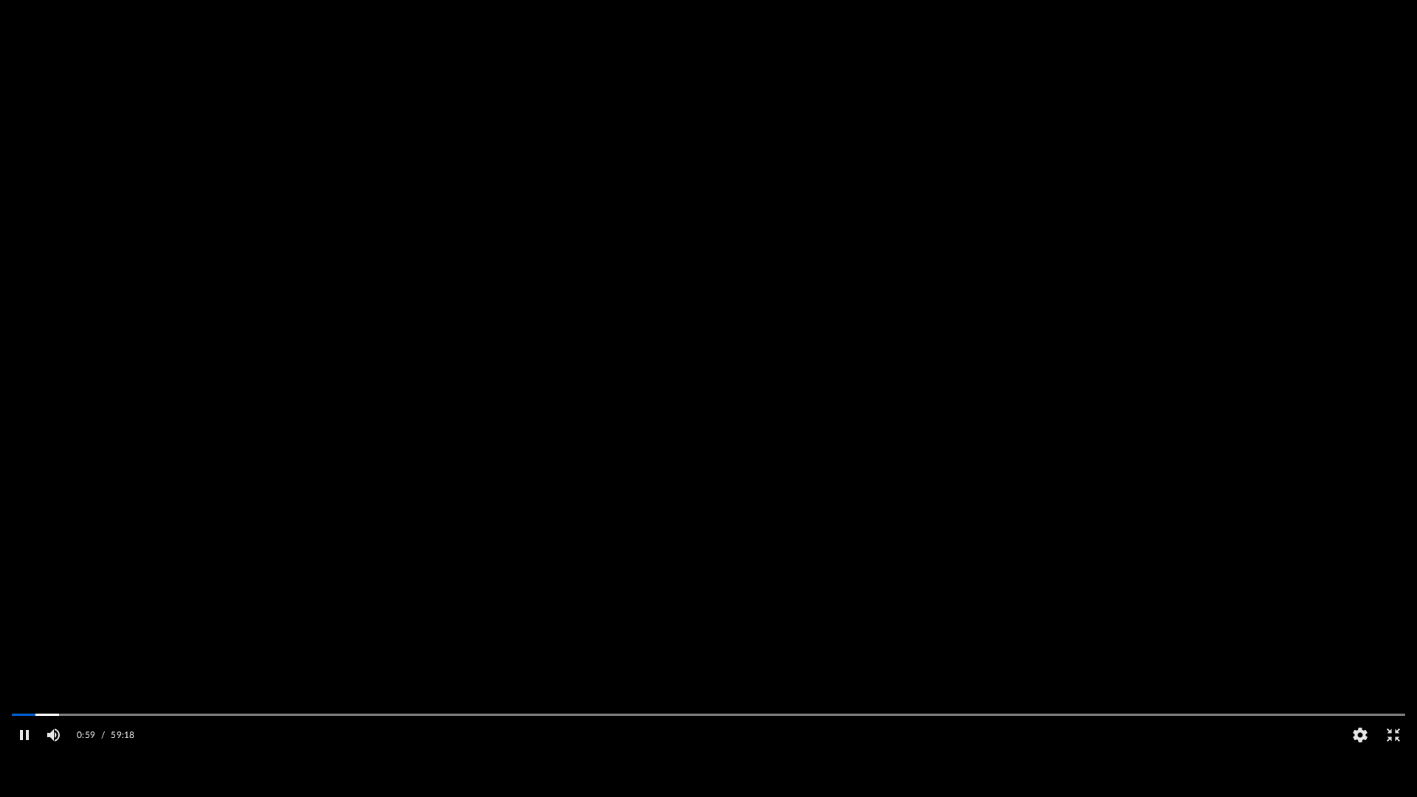
scroll to position [325, 1098]
click at [1355, 677] on button "HD" at bounding box center [1359, 735] width 33 height 30
click at [1358, 677] on div "Auto" at bounding box center [1363, 691] width 46 height 19
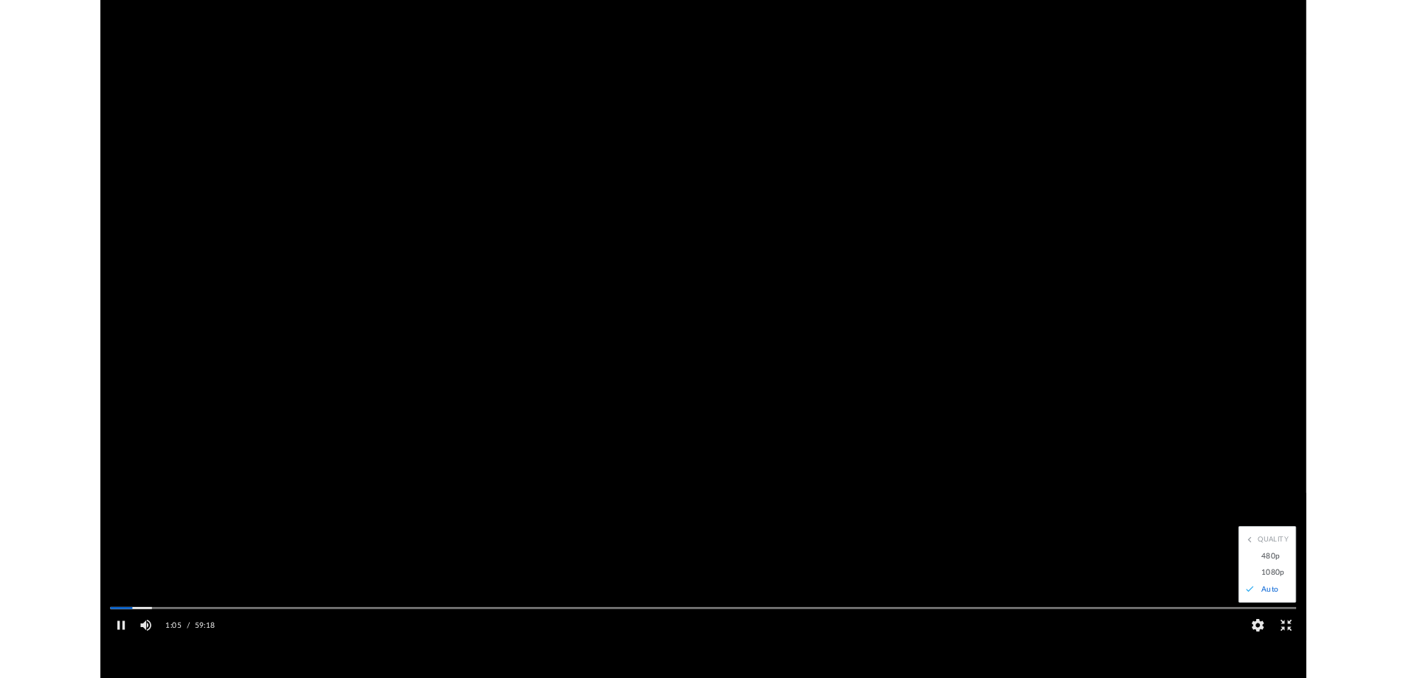
scroll to position [0, 0]
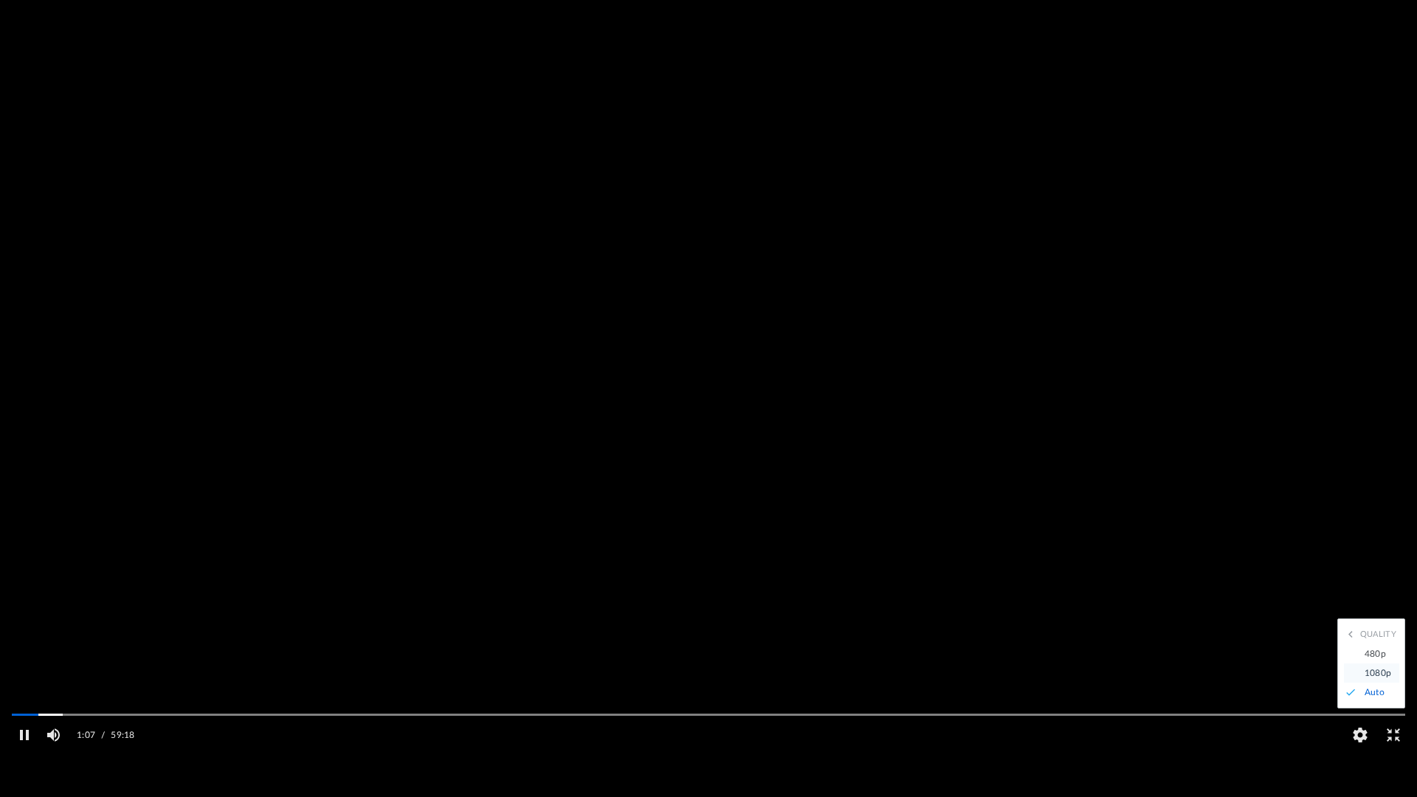
click at [1367, 677] on div "1080p" at bounding box center [1378, 672] width 42 height 19
click at [1355, 677] on div "1080p" at bounding box center [1363, 691] width 46 height 19
click at [1378, 663] on div "480p" at bounding box center [1378, 653] width 42 height 19
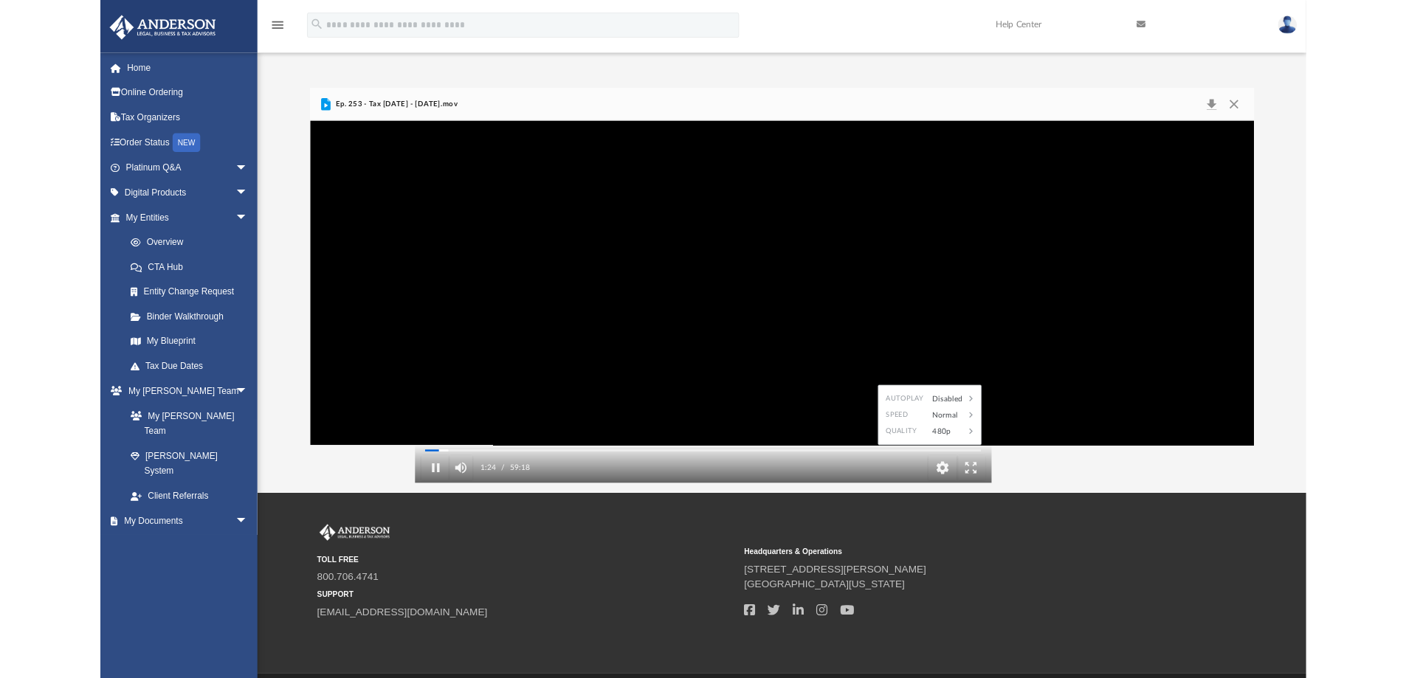
scroll to position [325, 1088]
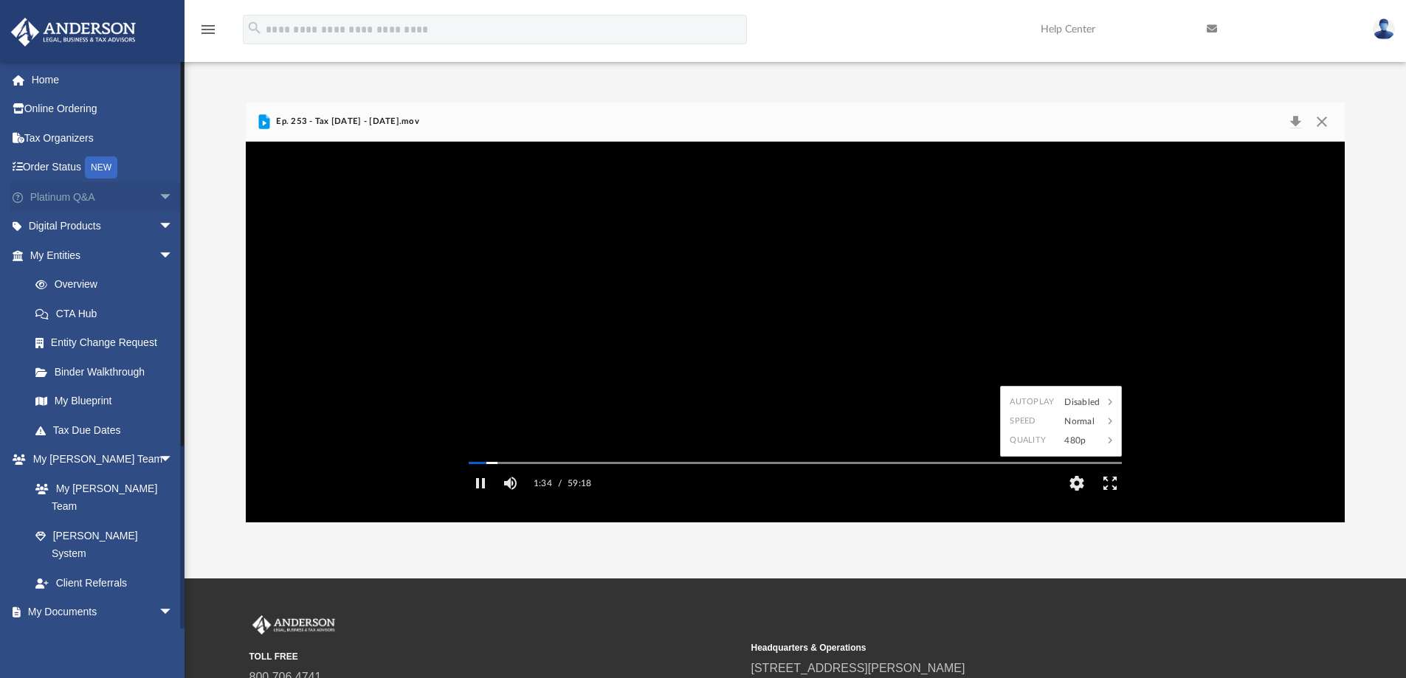
click at [159, 196] on span "arrow_drop_down" at bounding box center [174, 197] width 30 height 30
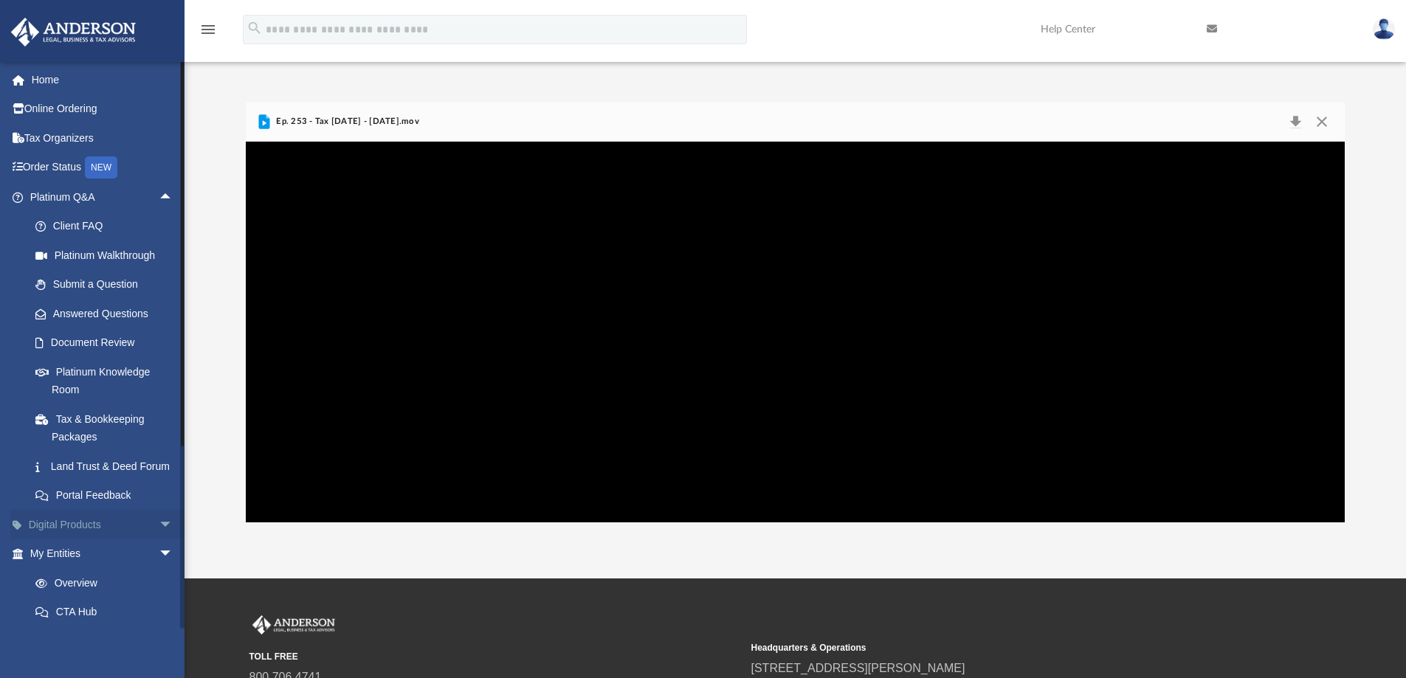
click at [159, 537] on span "arrow_drop_down" at bounding box center [174, 525] width 30 height 30
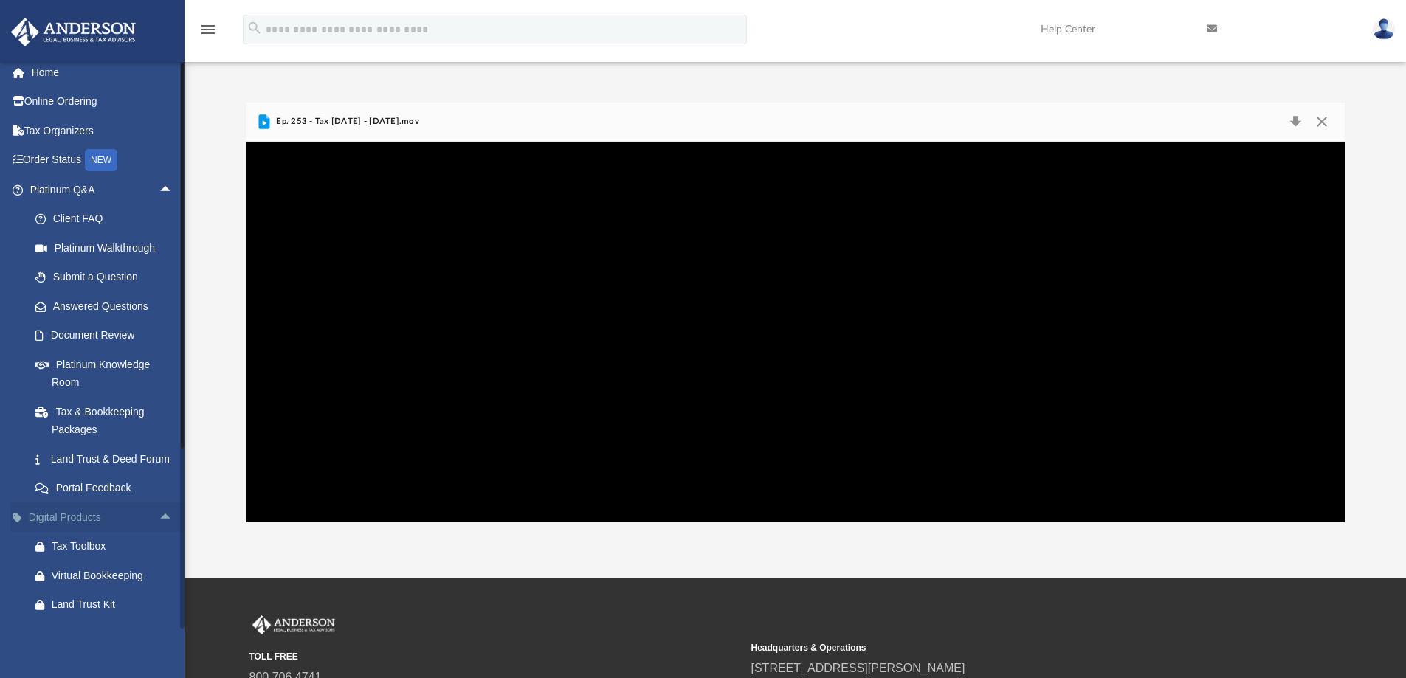
scroll to position [0, 0]
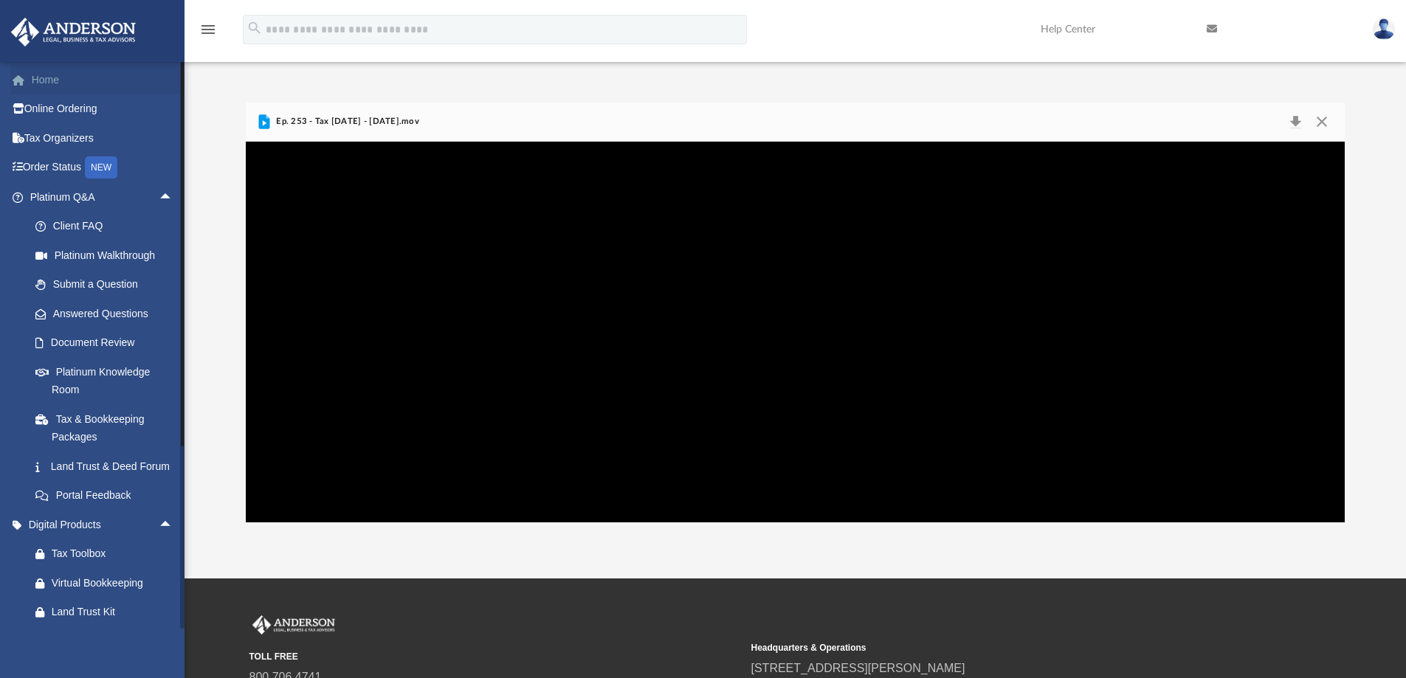
click at [42, 83] on link "Home" at bounding box center [102, 80] width 185 height 30
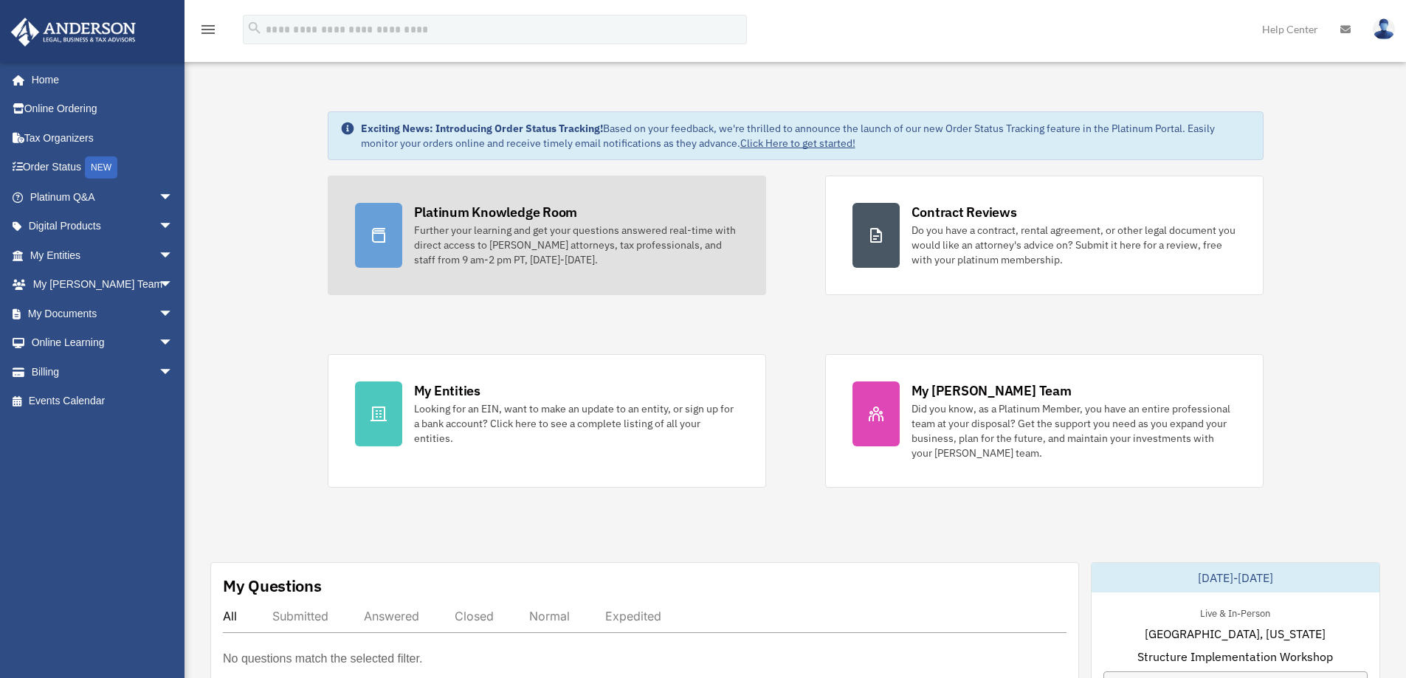
click at [524, 252] on div "Further your learning and get your questions answered real-time with direct acc…" at bounding box center [576, 245] width 325 height 44
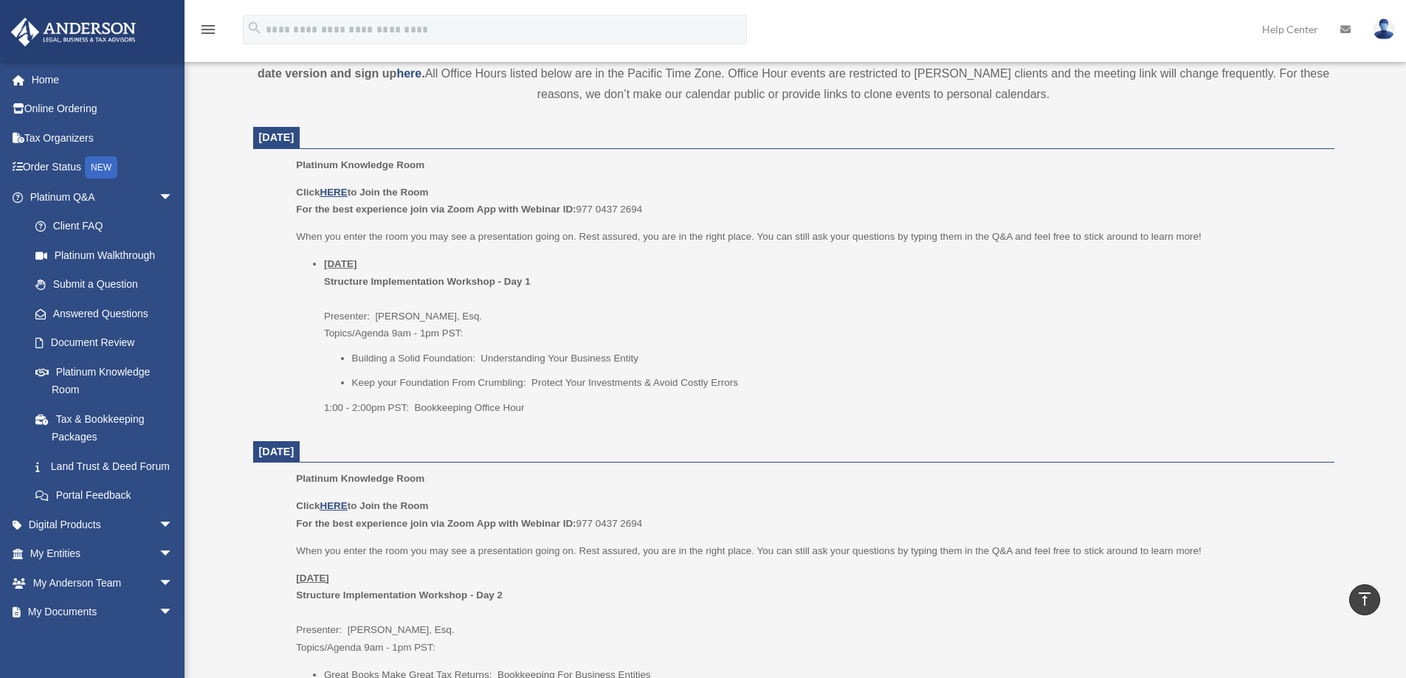
scroll to position [527, 0]
click at [533, 512] on p "Click HERE to Join the Room For the best experience join via Zoom App with Webi…" at bounding box center [809, 516] width 1027 height 35
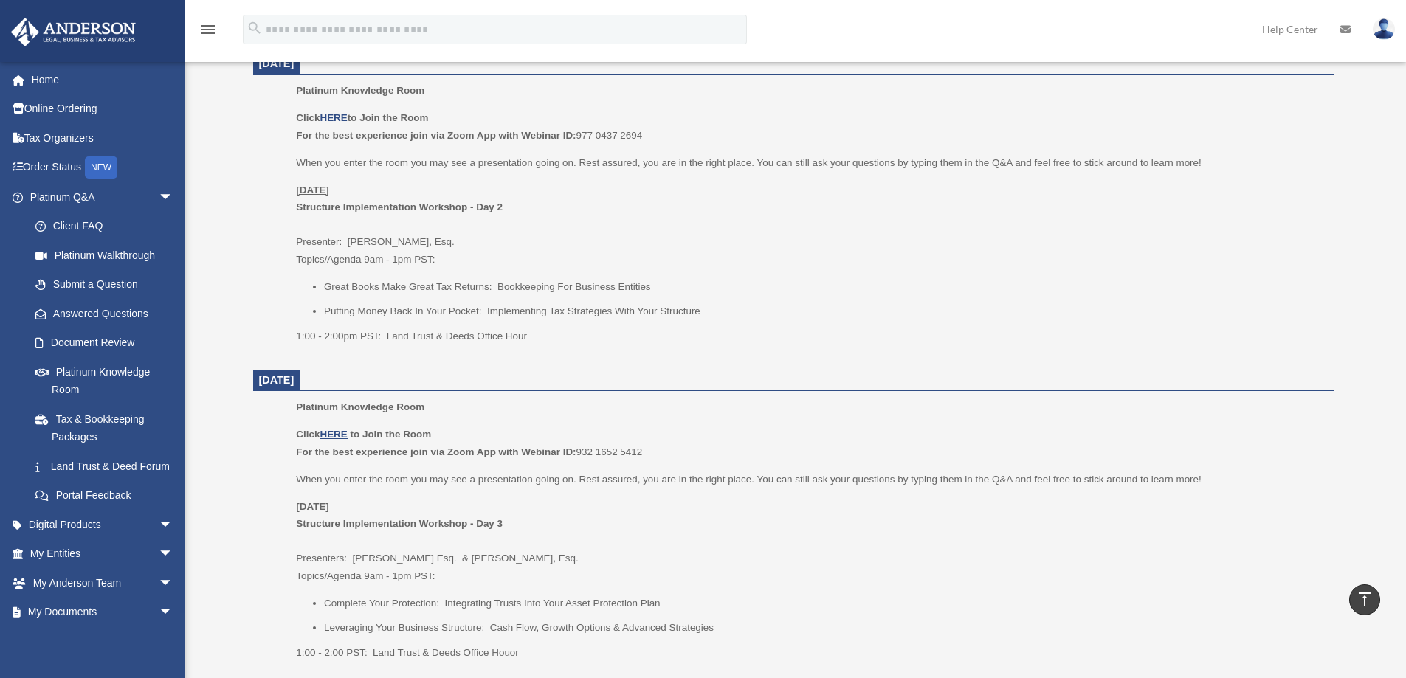
scroll to position [933, 0]
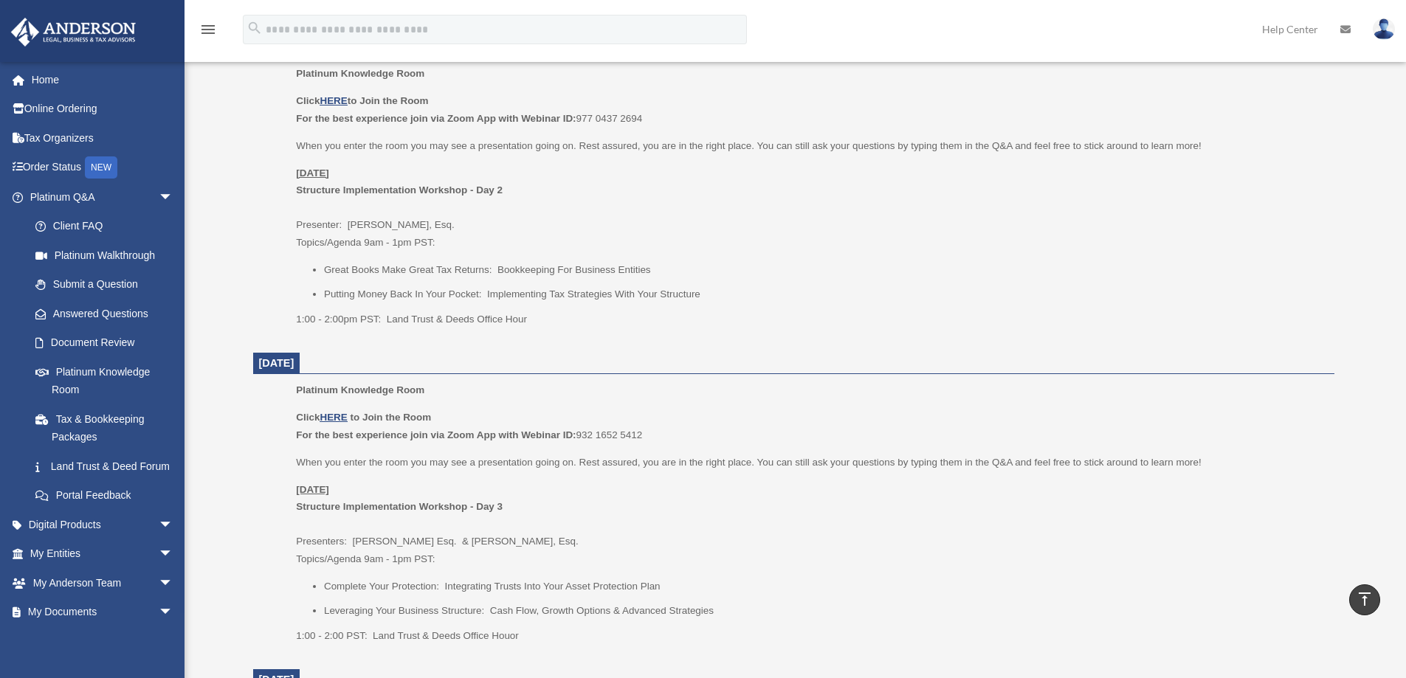
drag, startPoint x: 533, startPoint y: 512, endPoint x: 460, endPoint y: 570, distance: 94.0
click at [460, 570] on div "Click HERE to Join the Room For the best experience join via Zoom App with Webi…" at bounding box center [809, 526] width 1027 height 235
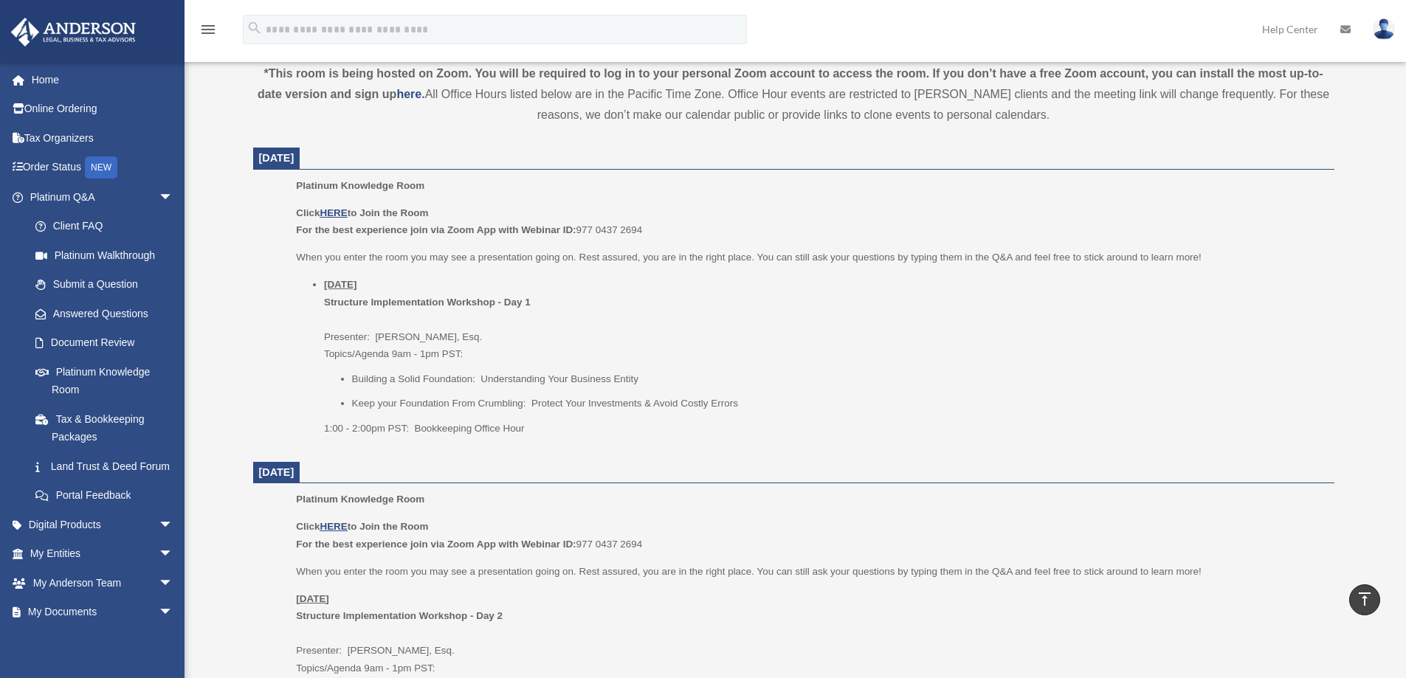
scroll to position [0, 0]
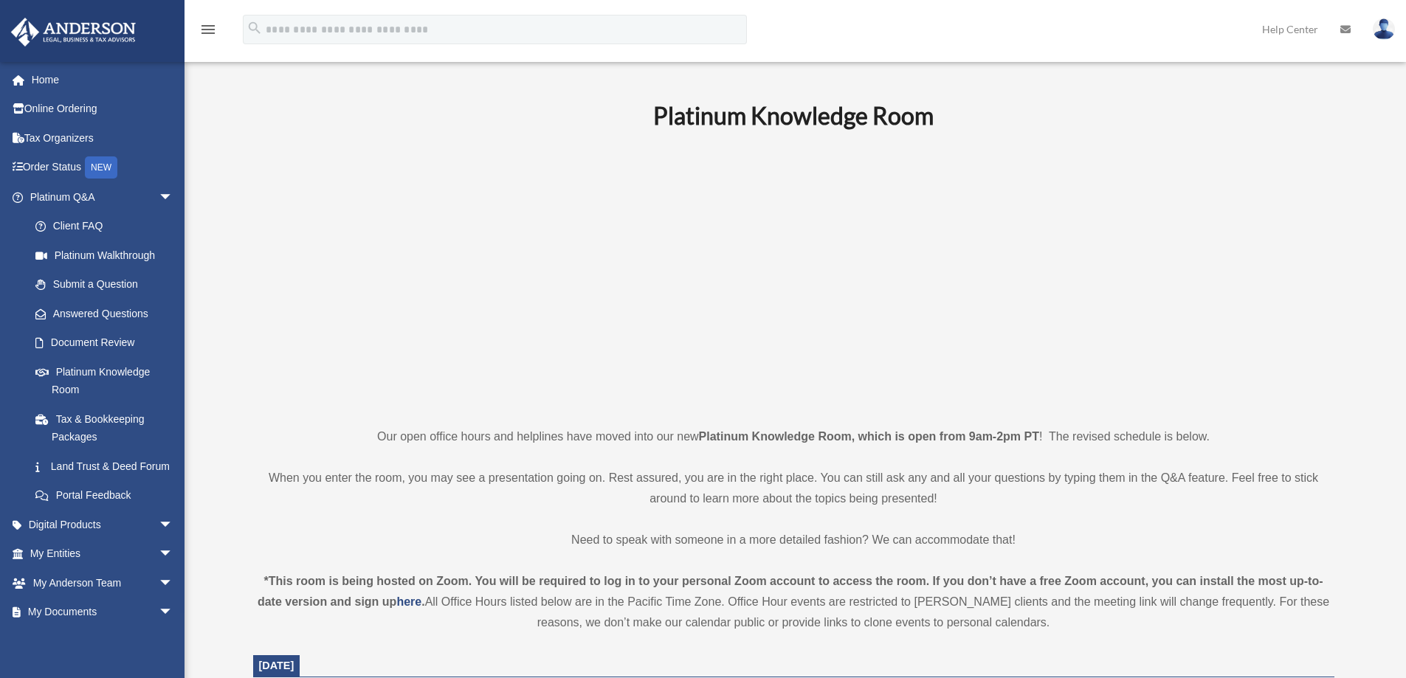
click at [674, 505] on p "When you enter the room, you may see a presentation going on. Rest assured, you…" at bounding box center [793, 488] width 1081 height 41
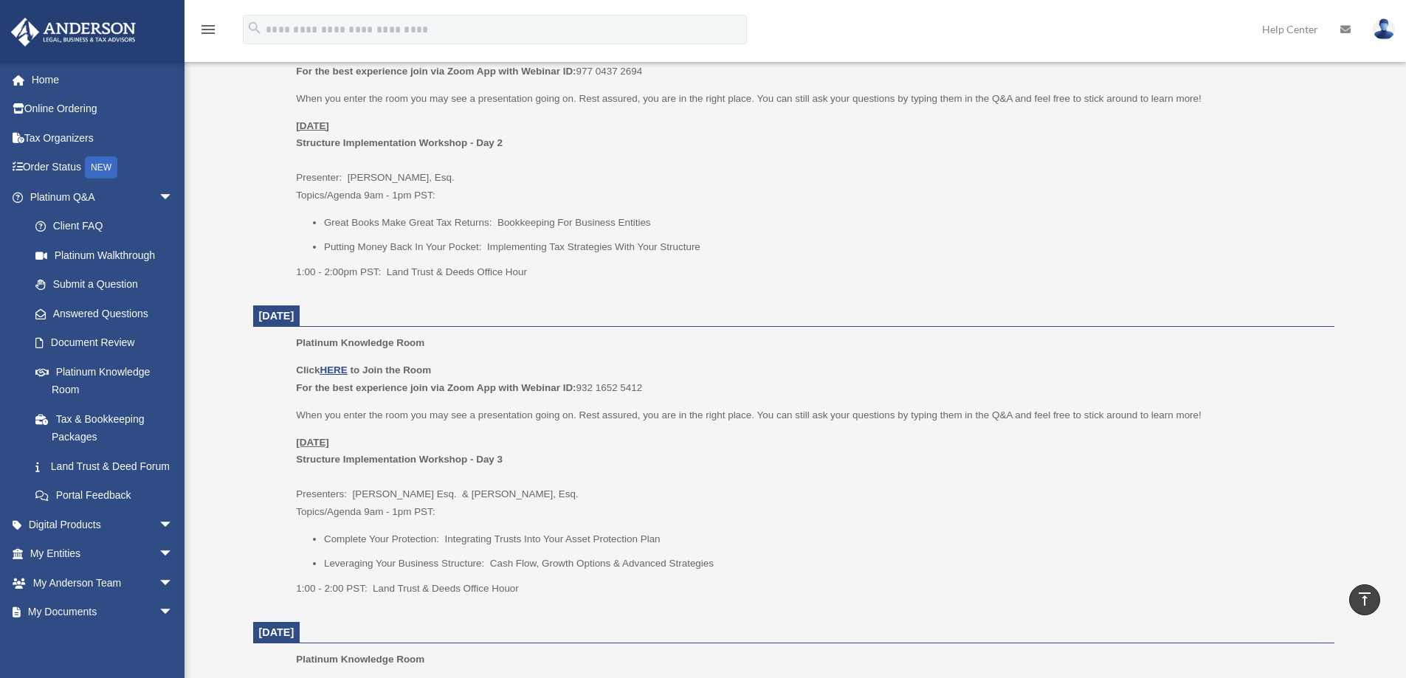
scroll to position [981, 0]
click at [678, 484] on p "[DATE] Structure Implementation Workshop - Day 3 Presenters: [PERSON_NAME]. & […" at bounding box center [809, 476] width 1027 height 87
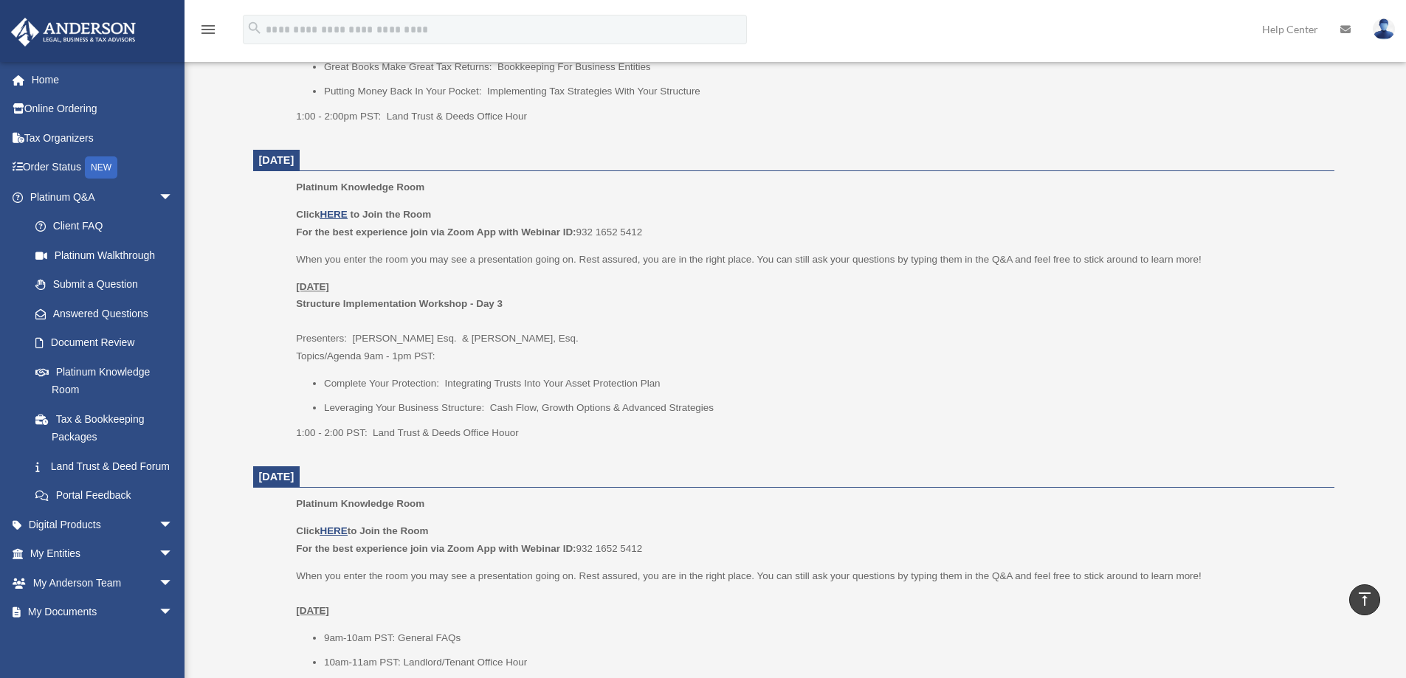
scroll to position [1137, 0]
click at [675, 480] on dt "[DATE]" at bounding box center [793, 477] width 1081 height 22
drag, startPoint x: 675, startPoint y: 480, endPoint x: 570, endPoint y: 518, distance: 112.3
click at [570, 518] on div "Platinum Knowledge Room Click HERE to Join the Room For the best experience joi…" at bounding box center [809, 624] width 1027 height 260
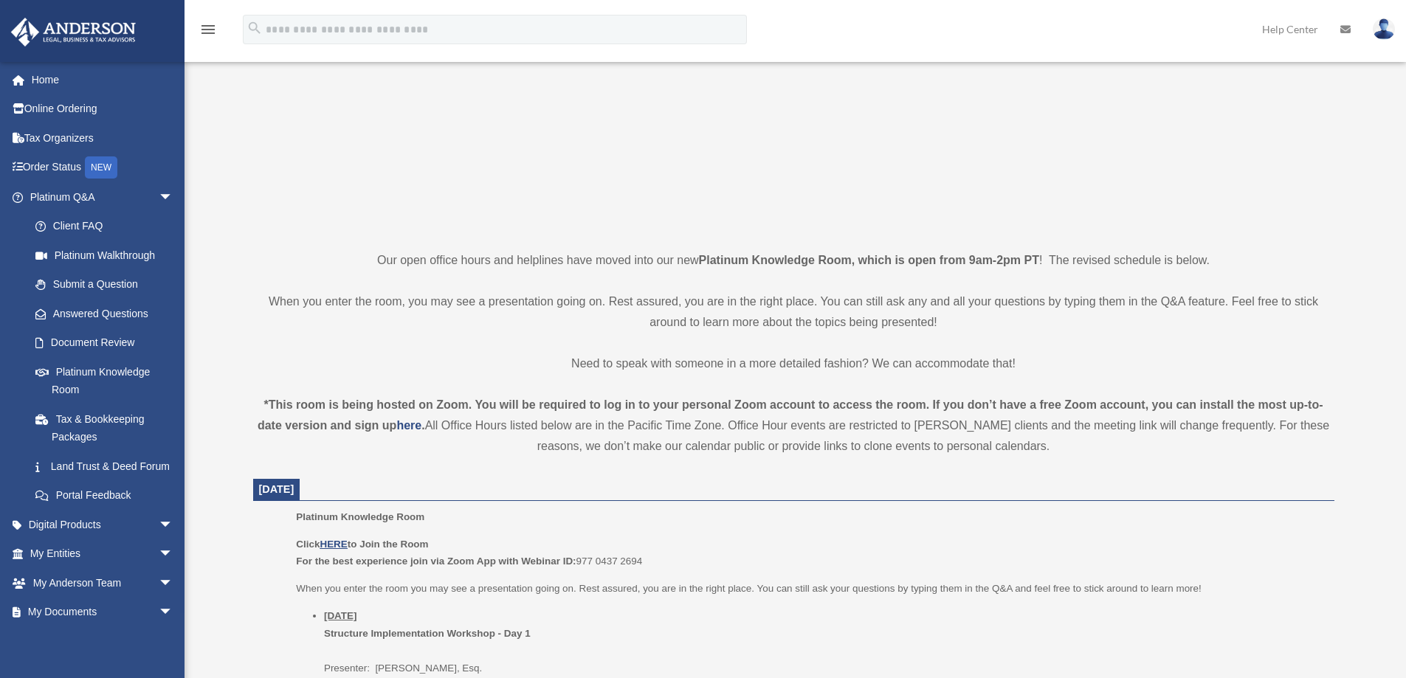
scroll to position [0, 0]
